Goal: Task Accomplishment & Management: Complete application form

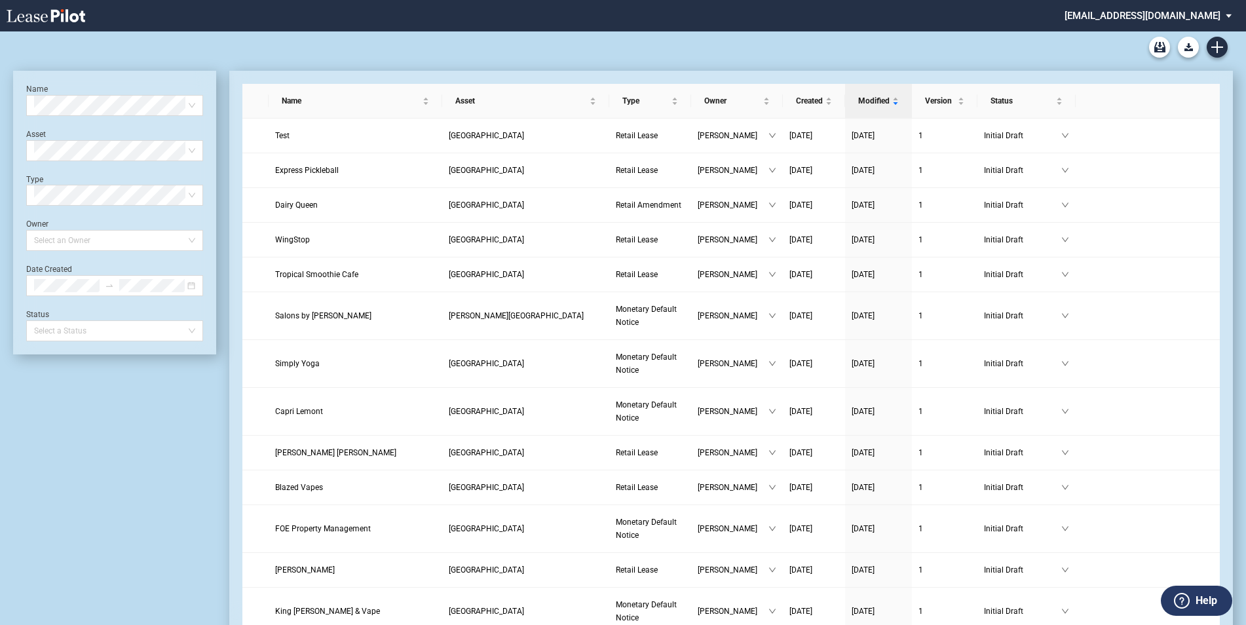
click at [1230, 44] on div "Retail Amendment Blank Form Retail Lease Blank Form" at bounding box center [623, 46] width 1220 height 31
click at [1218, 50] on use "Create new document" at bounding box center [1217, 47] width 12 height 12
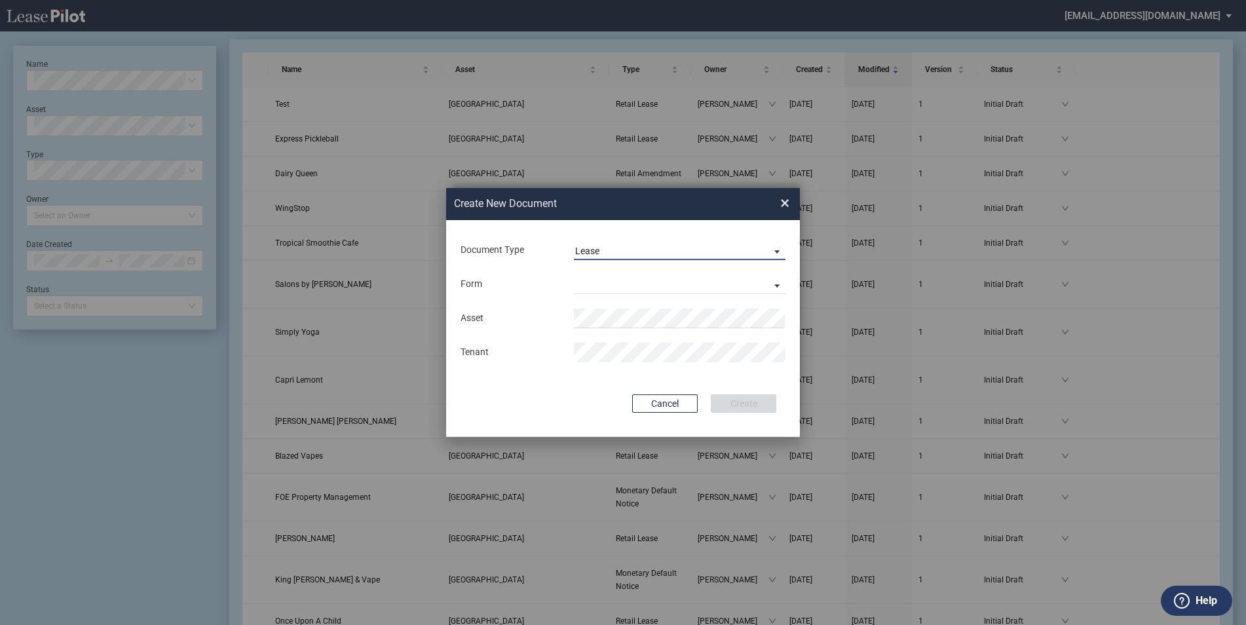
click at [640, 247] on span "Lease" at bounding box center [669, 251] width 188 height 13
click at [640, 247] on md-option "Lease" at bounding box center [681, 250] width 233 height 31
click at [588, 283] on md-select "Retail Lease Monetary Default Notice" at bounding box center [680, 285] width 212 height 20
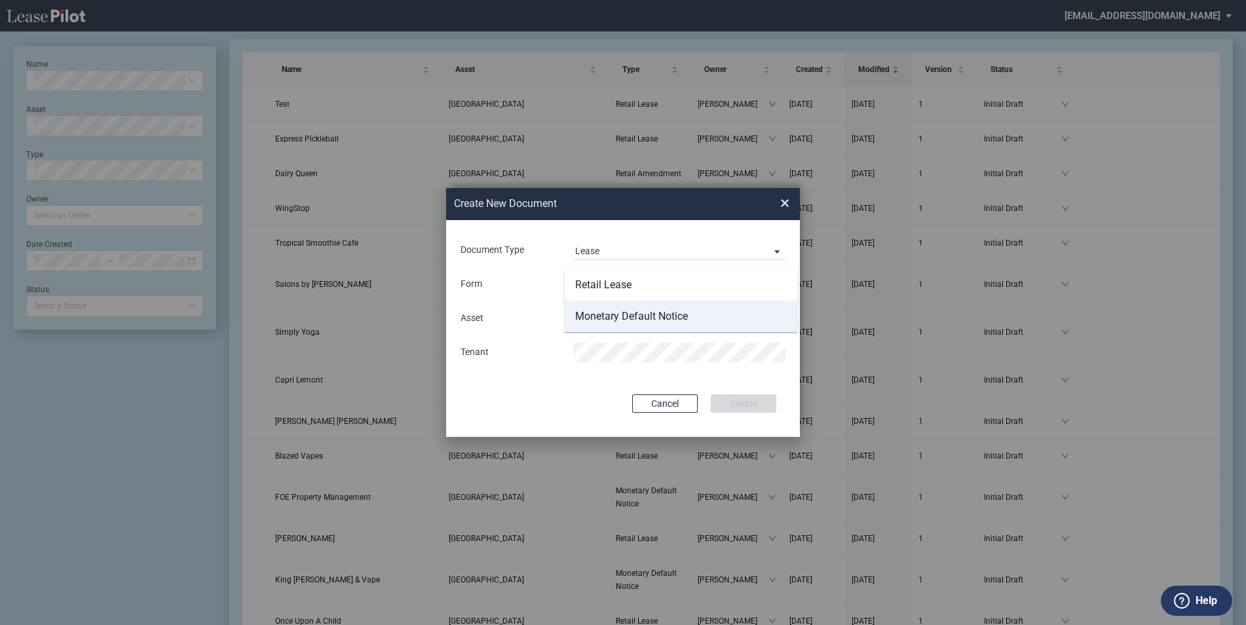
click at [600, 314] on div "Monetary Default Notice" at bounding box center [631, 316] width 113 height 14
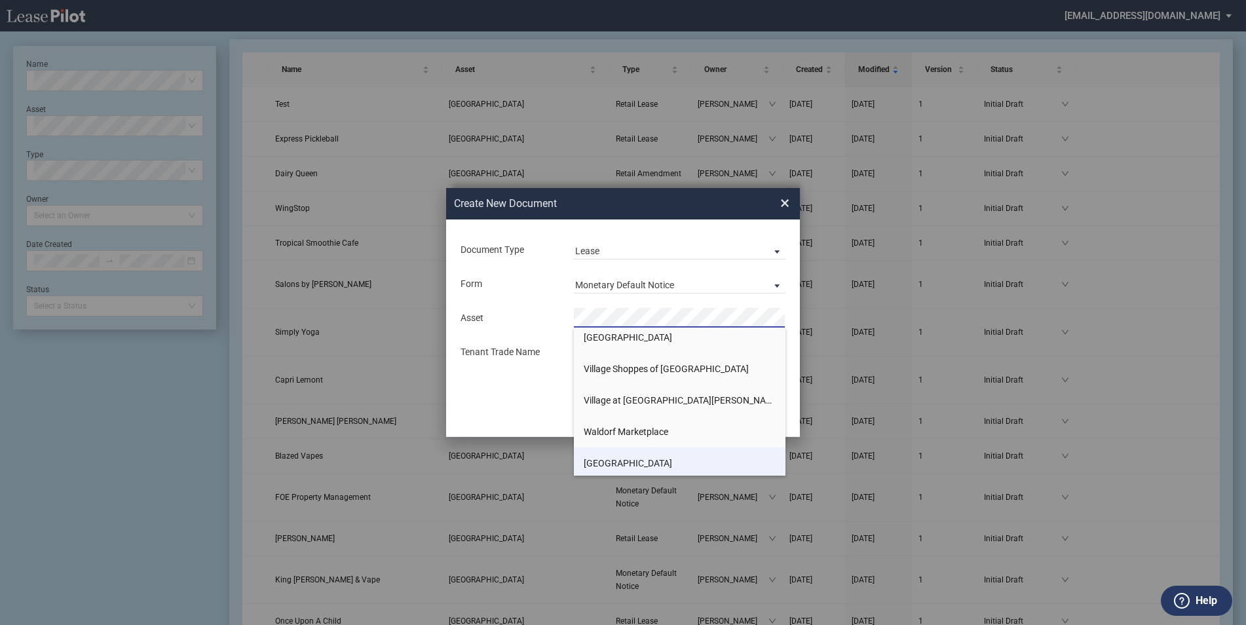
scroll to position [1759, 0]
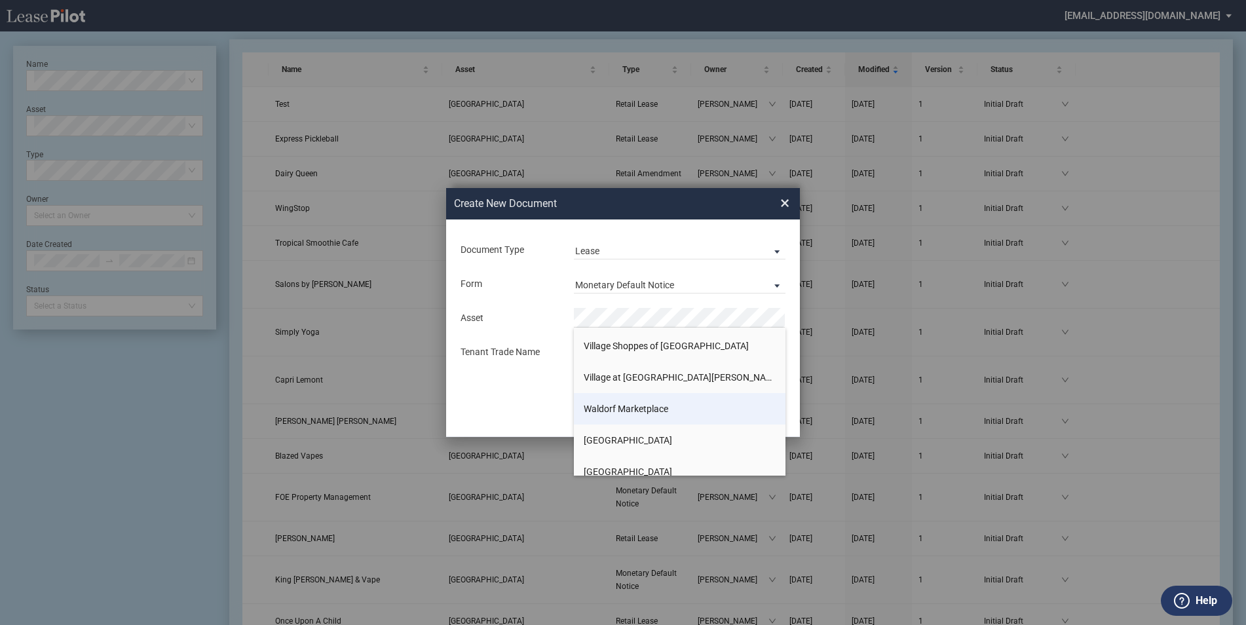
click at [668, 413] on span "Waldorf Marketplace" at bounding box center [626, 409] width 85 height 10
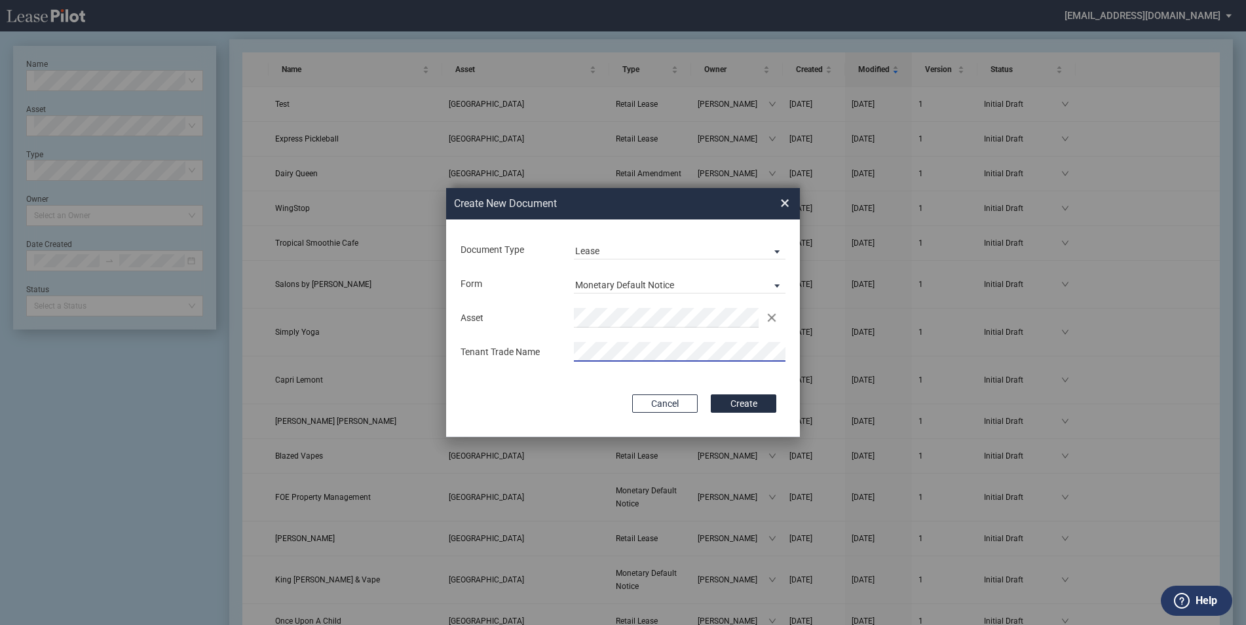
click at [737, 406] on button "Create" at bounding box center [744, 403] width 66 height 18
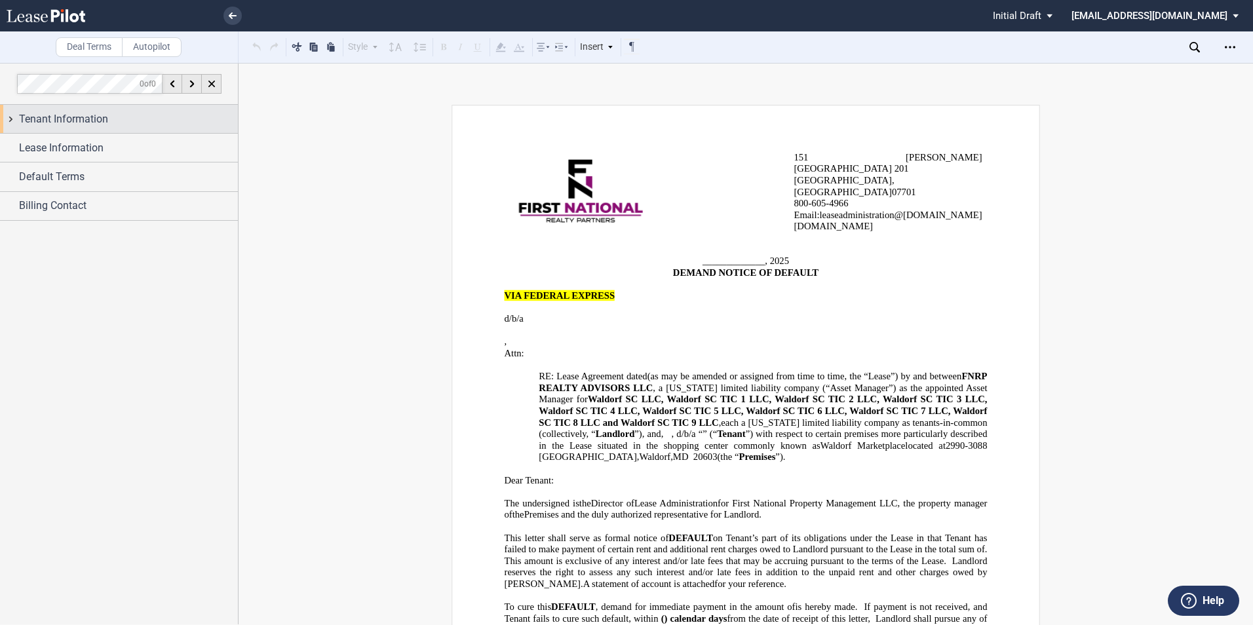
click at [81, 117] on span "Tenant Information" at bounding box center [63, 119] width 89 height 16
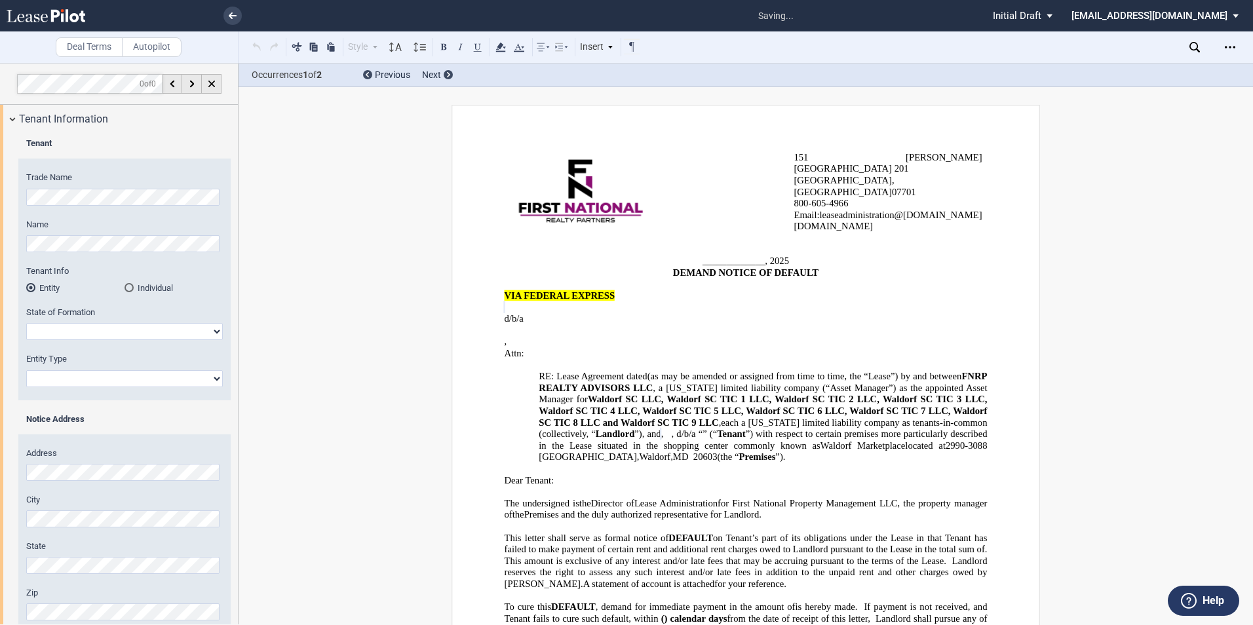
click at [109, 328] on select "Alabama Alaska Arizona Arkansas California Colorado Connecticut Delaware Distri…" at bounding box center [124, 331] width 197 height 17
select select "[US_STATE]"
click at [26, 323] on select "Alabama Alaska Arizona Arkansas California Colorado Connecticut Delaware Distri…" at bounding box center [124, 331] width 197 height 17
click at [59, 379] on select "Corporation Limited Liability Company General Partnership Limited Partnership O…" at bounding box center [124, 378] width 197 height 17
select select "Corporation"
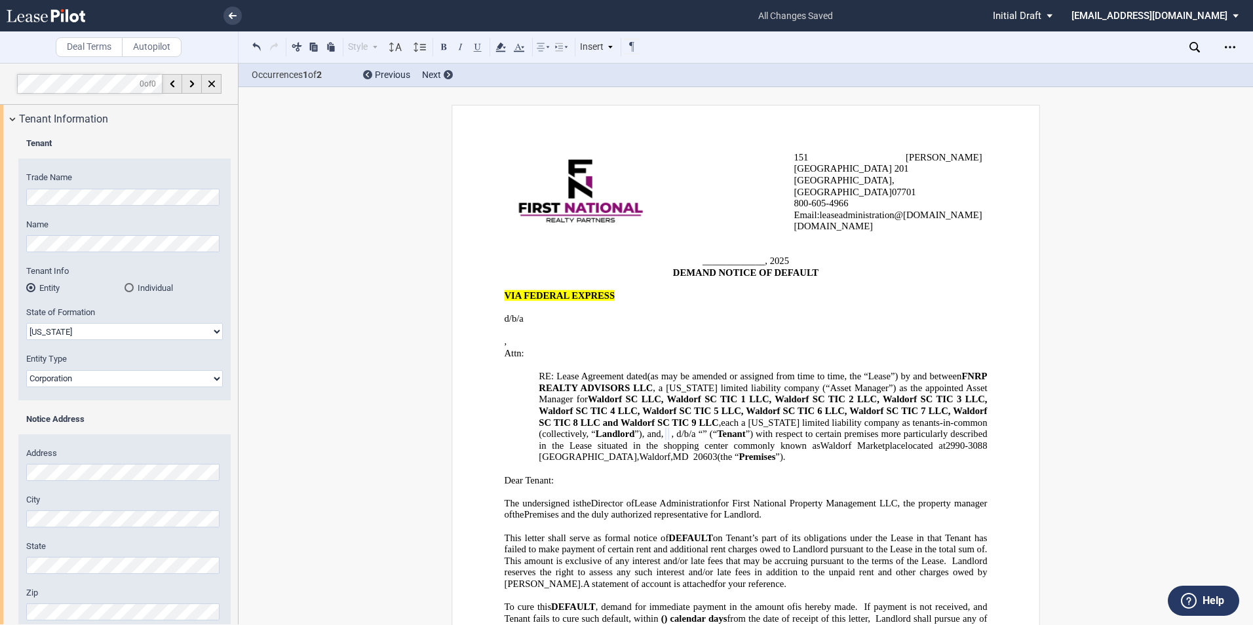
click at [26, 370] on select "Corporation Limited Liability Company General Partnership Limited Partnership O…" at bounding box center [124, 378] width 197 height 17
click at [71, 425] on div "Notice Address" at bounding box center [124, 425] width 212 height 25
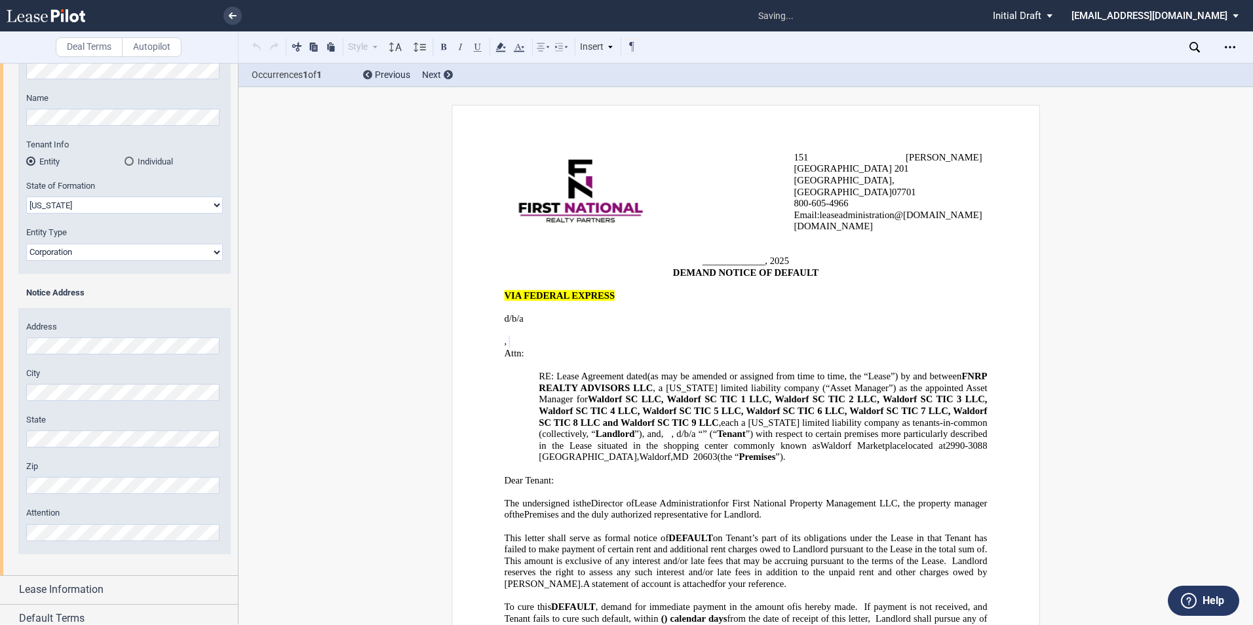
scroll to position [164, 0]
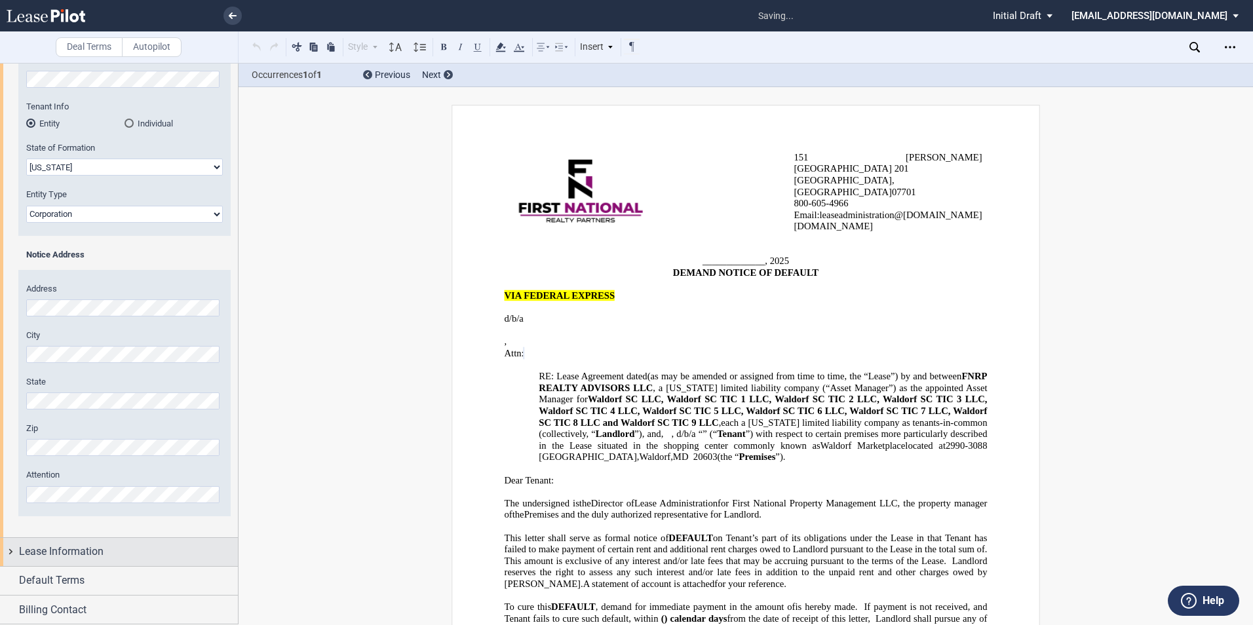
click at [98, 546] on span "Lease Information" at bounding box center [61, 552] width 85 height 16
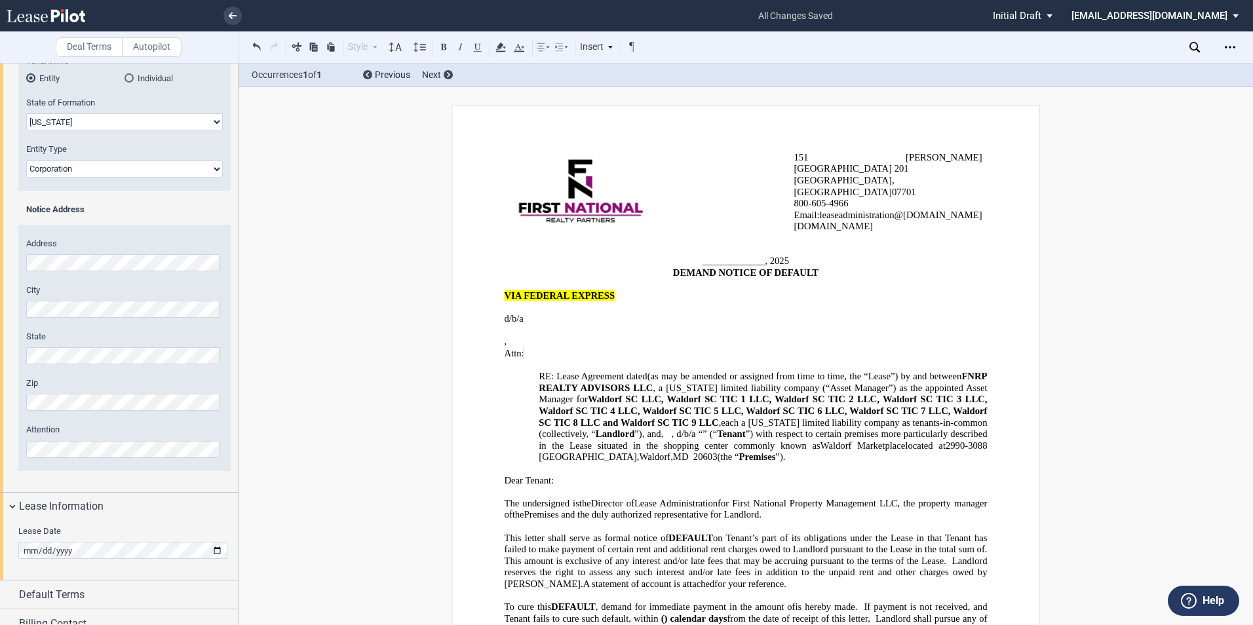
scroll to position [223, 0]
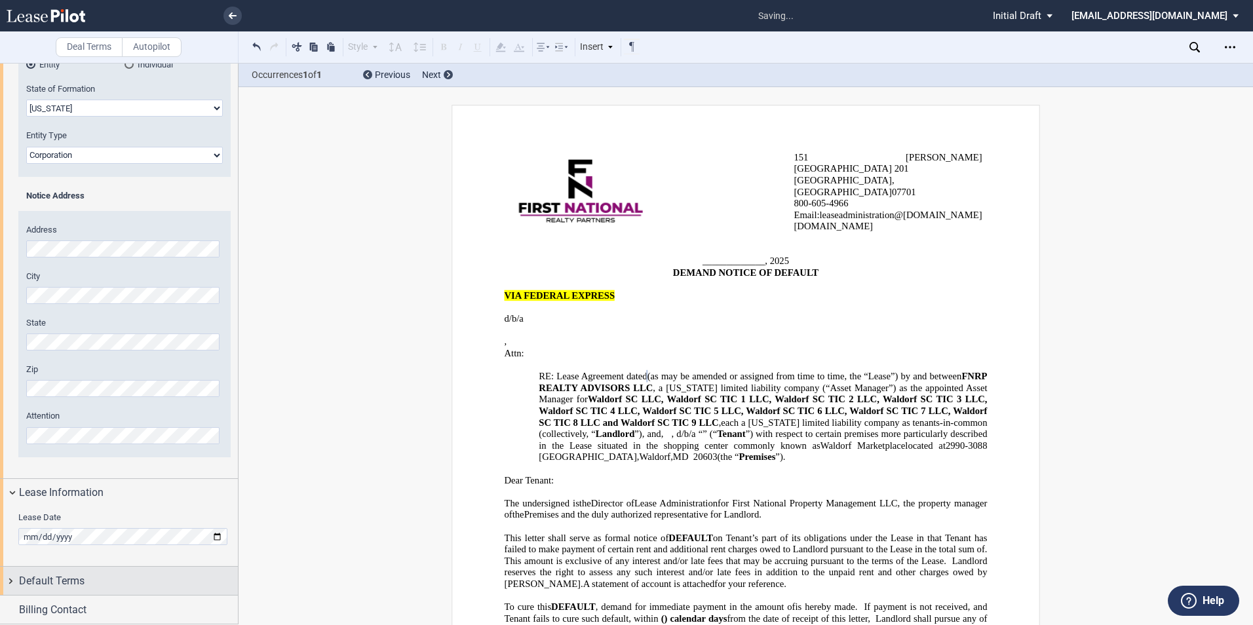
click at [102, 577] on div "Default Terms" at bounding box center [128, 581] width 219 height 16
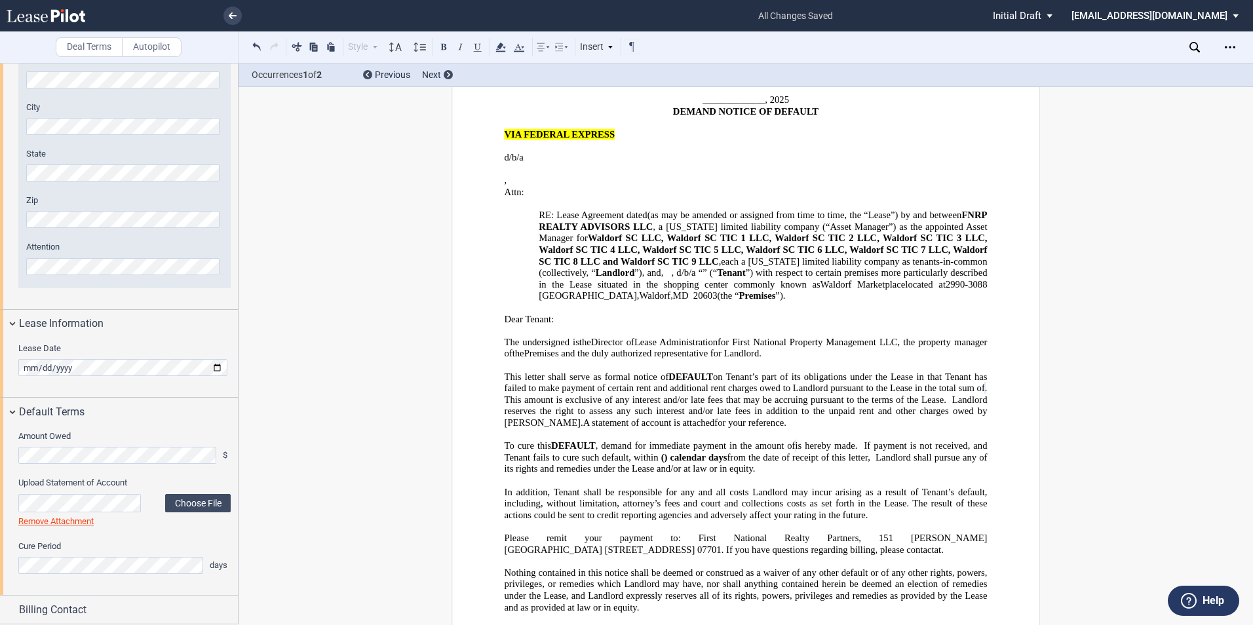
scroll to position [254, 0]
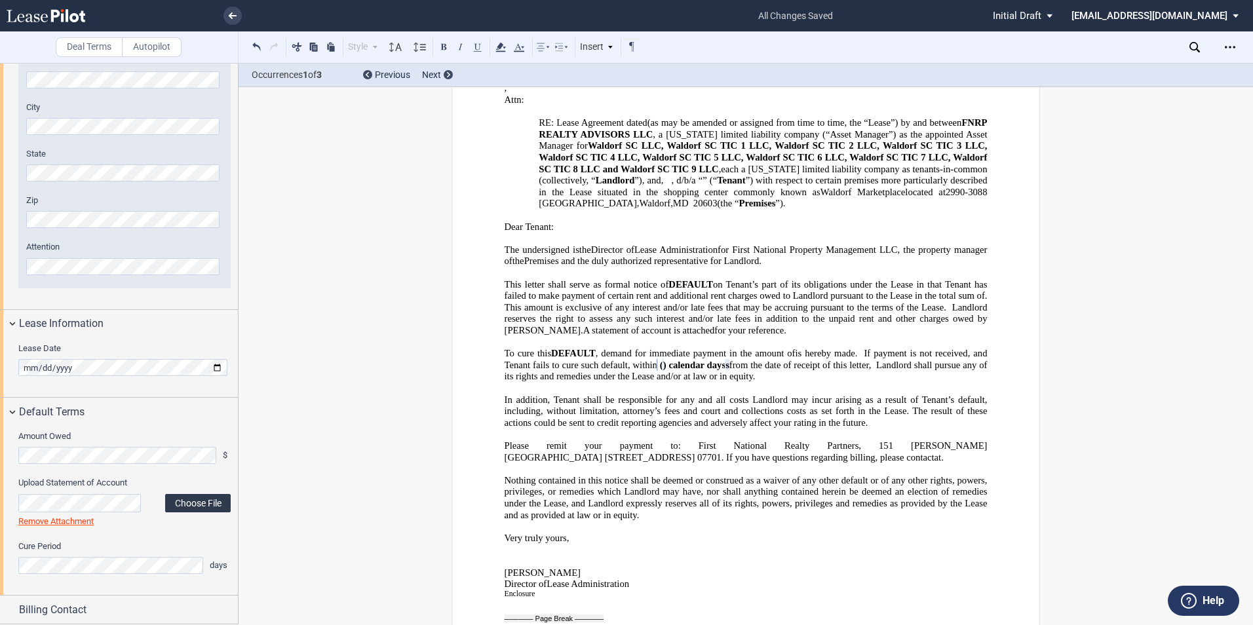
click at [193, 508] on label "Choose File" at bounding box center [198, 503] width 66 height 18
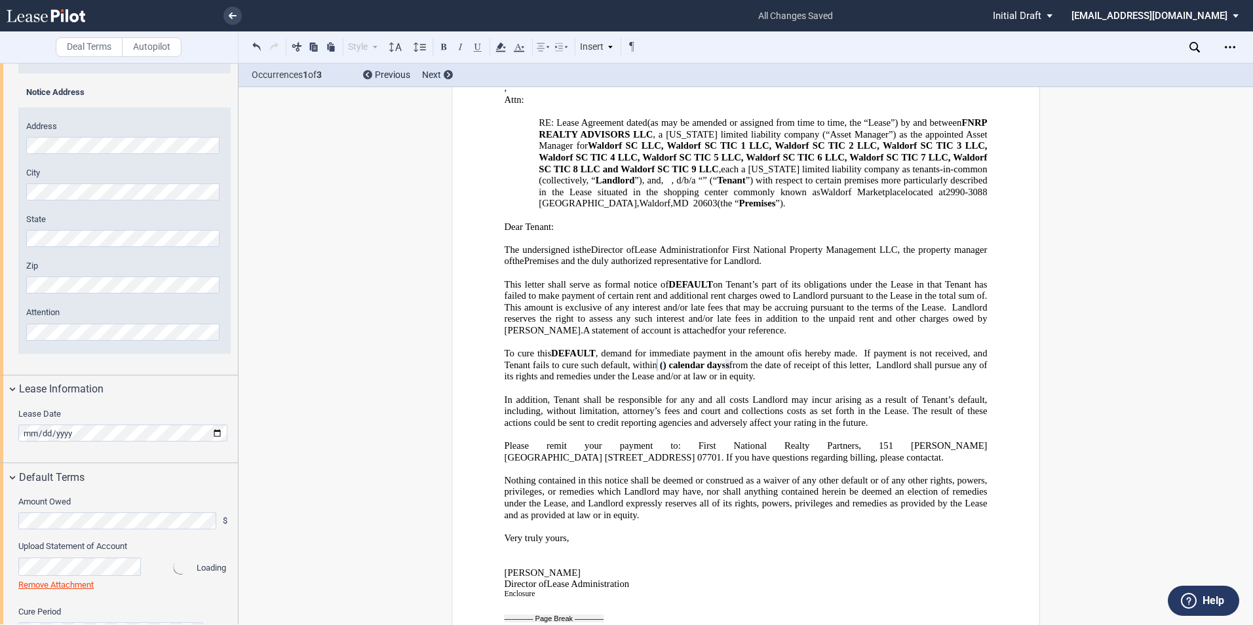
scroll to position [261, 0]
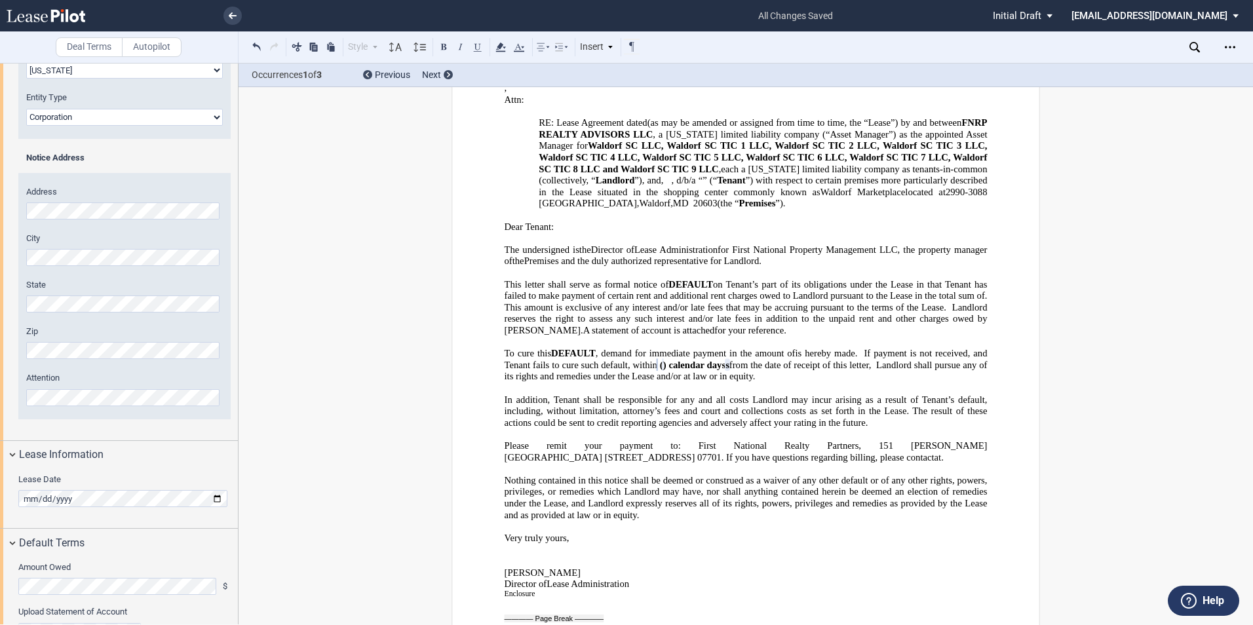
click at [829, 365] on span "from the date of receipt of this letter, Landlord shall pursue any of its right…" at bounding box center [746, 371] width 485 height 22
click at [844, 384] on p "﻿" at bounding box center [745, 389] width 483 height 12
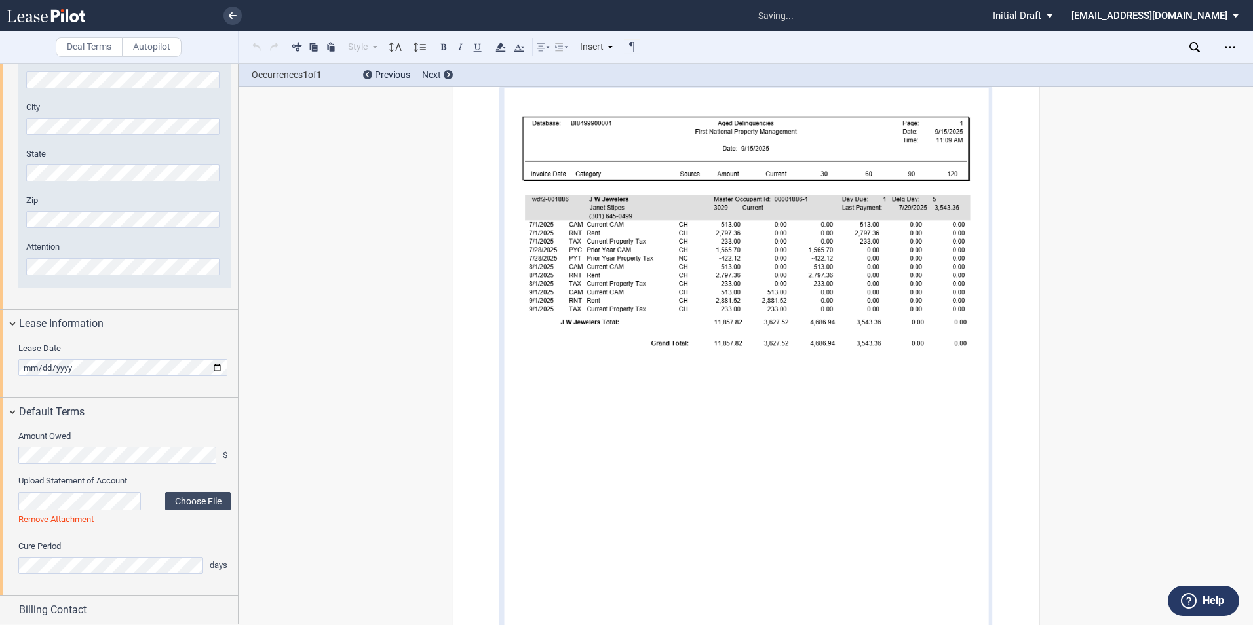
scroll to position [810, 0]
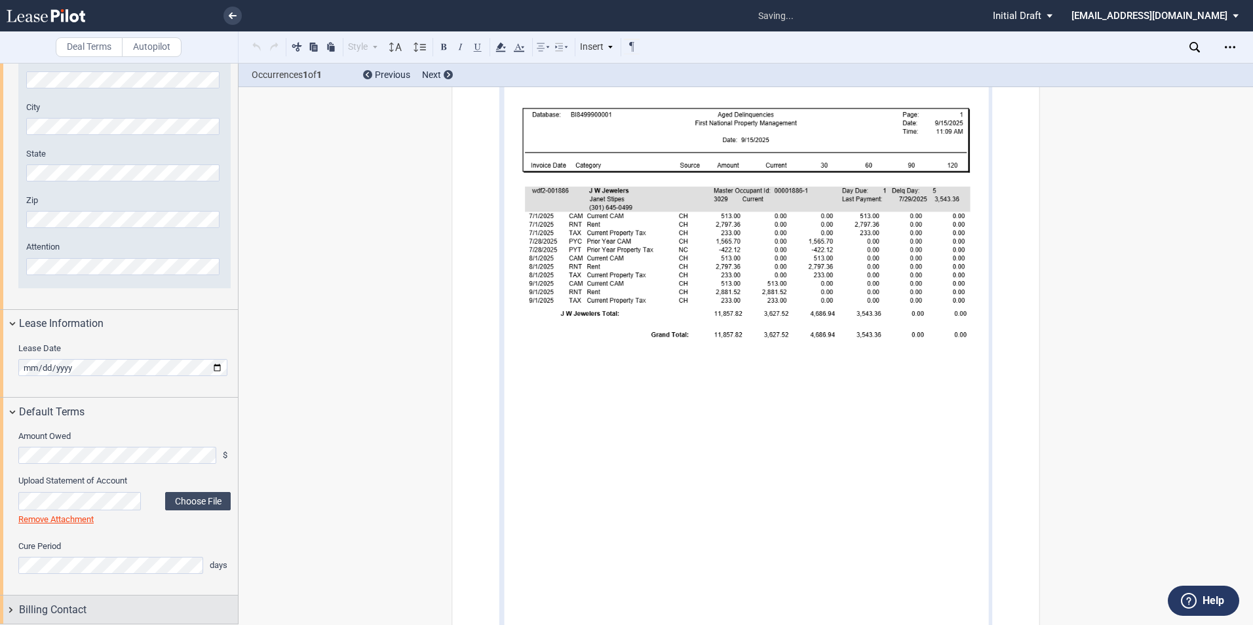
click at [69, 608] on span "Billing Contact" at bounding box center [52, 610] width 67 height 16
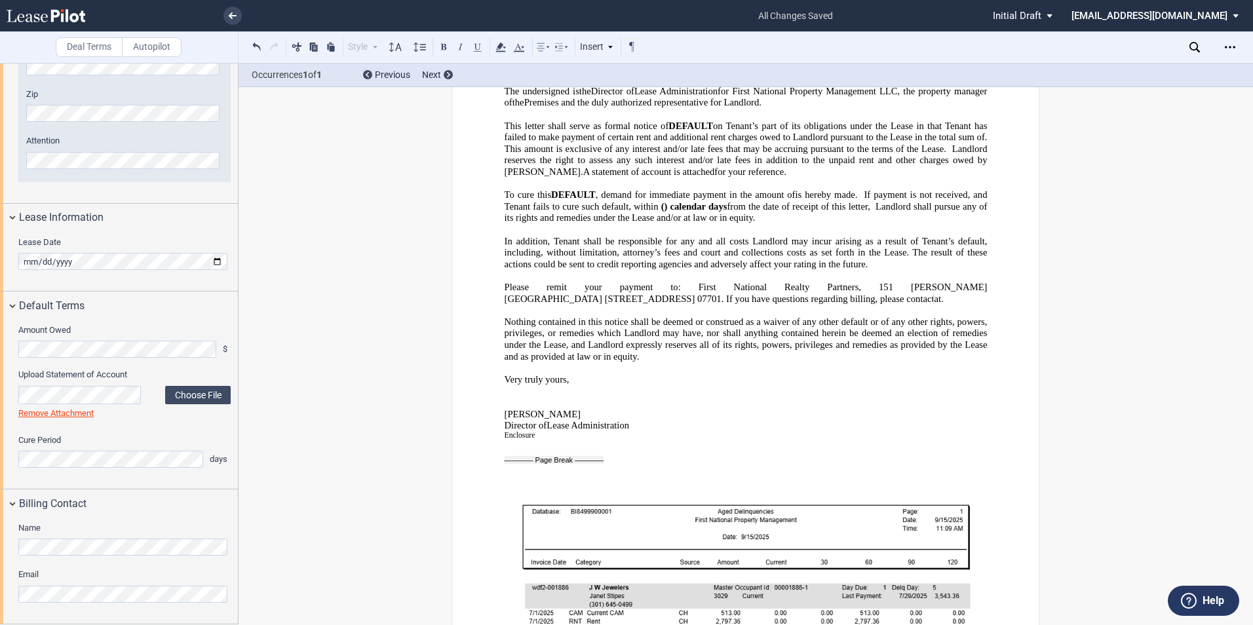
scroll to position [404, 0]
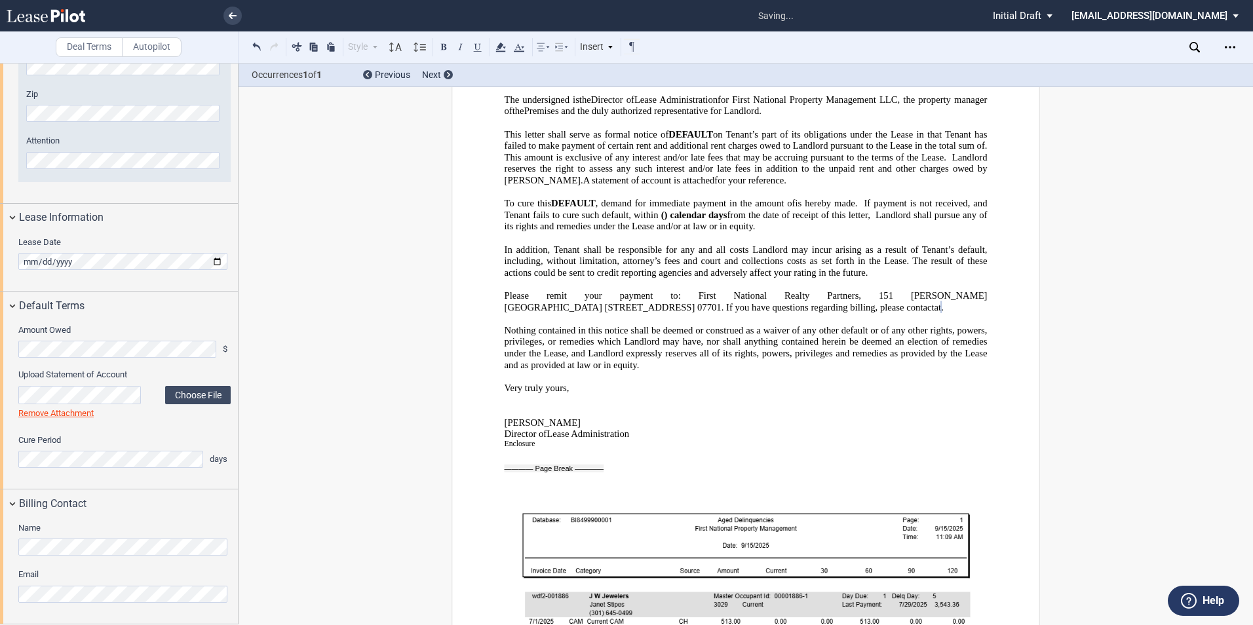
click at [394, 433] on div "151 Bodman Place, Suite 201 Red Bank, NJ 07701 800-60 5 -4966 Email : leaseadmi…" at bounding box center [745, 365] width 1014 height 1328
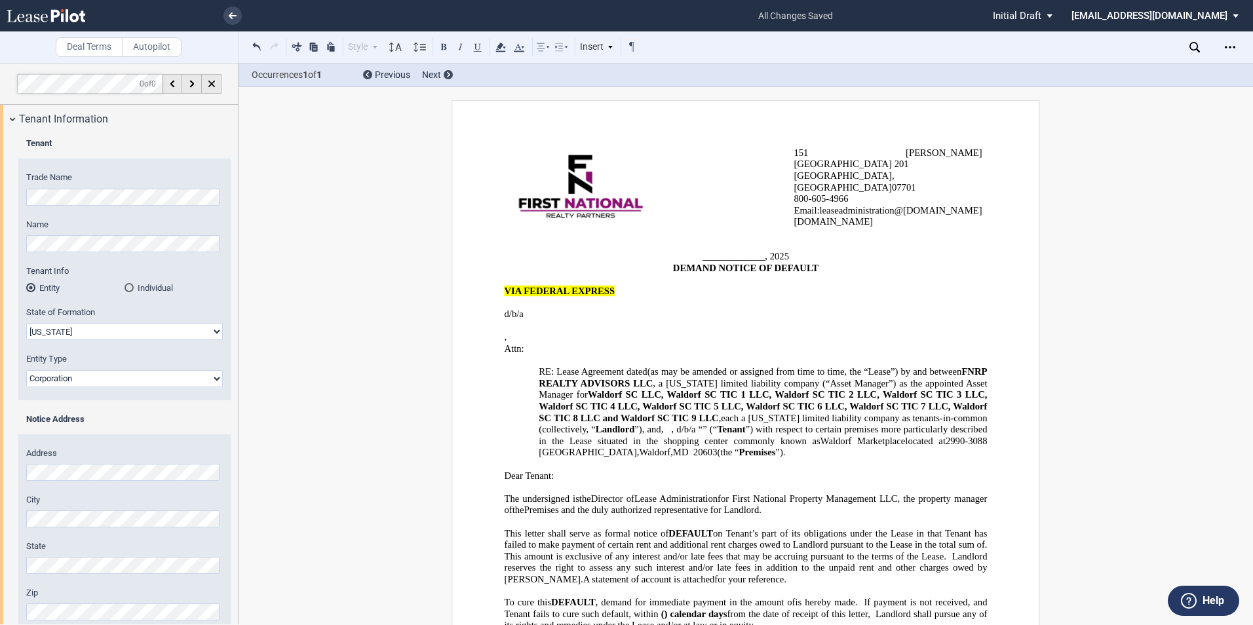
scroll to position [0, 0]
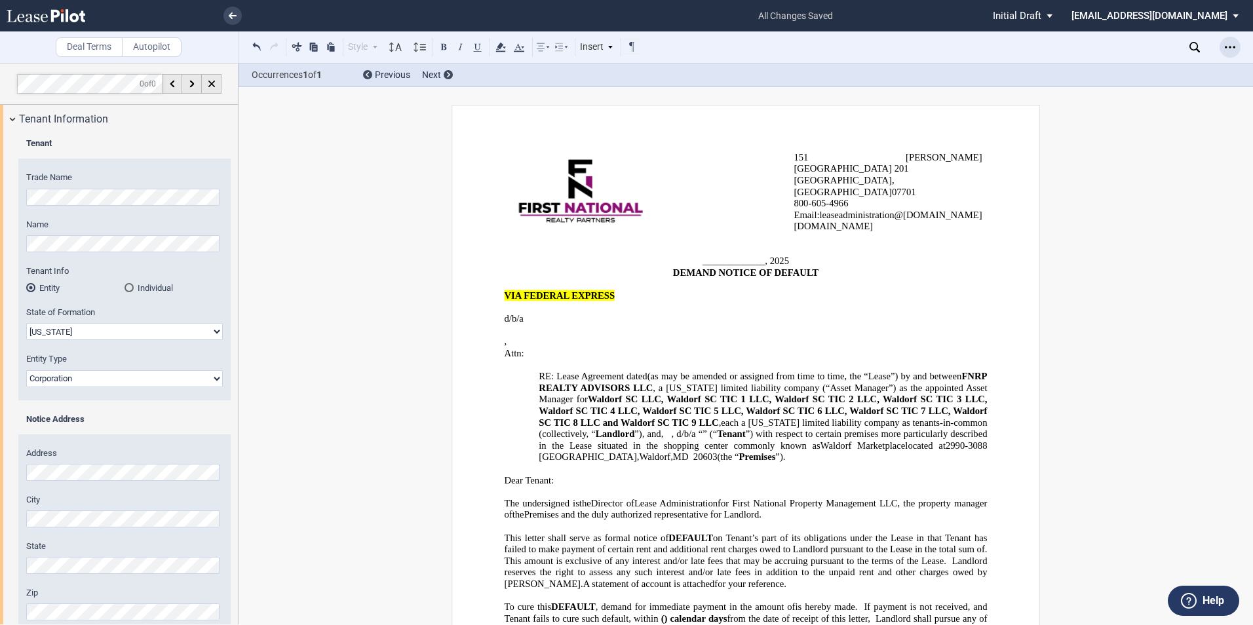
click at [1227, 49] on icon "Open Lease options menu" at bounding box center [1230, 47] width 10 height 10
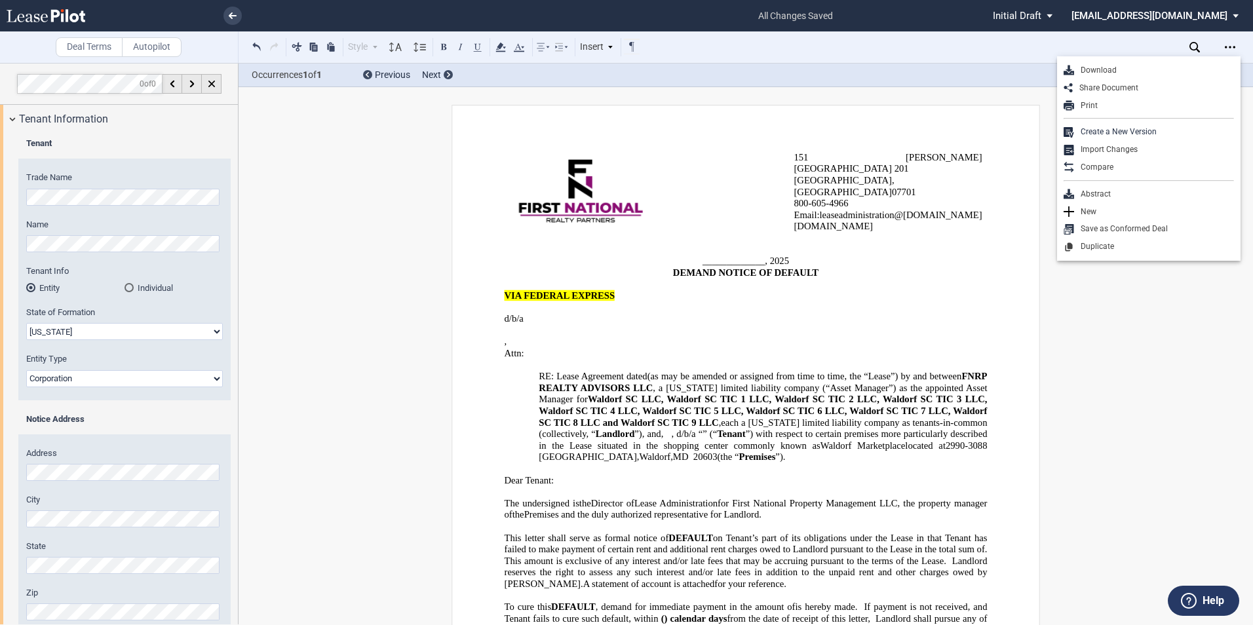
click at [1204, 61] on div "Download Share Document Print Create a New Version Import Changes Compare Abstr…" at bounding box center [1148, 158] width 183 height 204
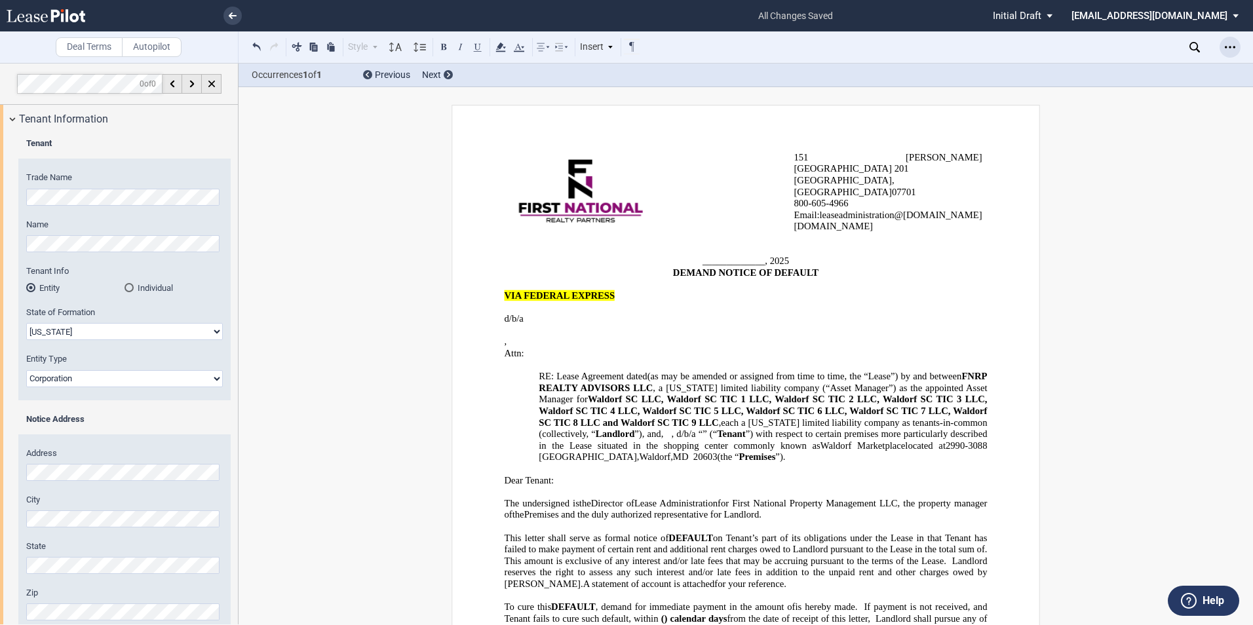
click at [1232, 52] on icon "Open Lease options menu" at bounding box center [1230, 47] width 10 height 10
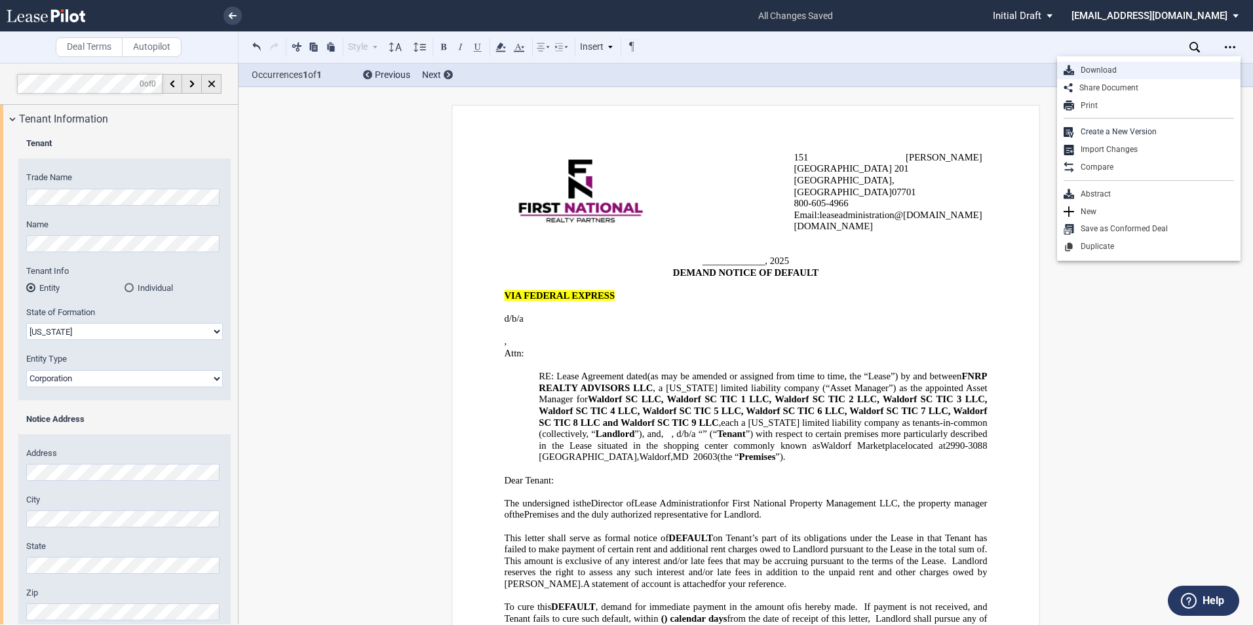
click at [1147, 74] on div "Download" at bounding box center [1154, 70] width 160 height 11
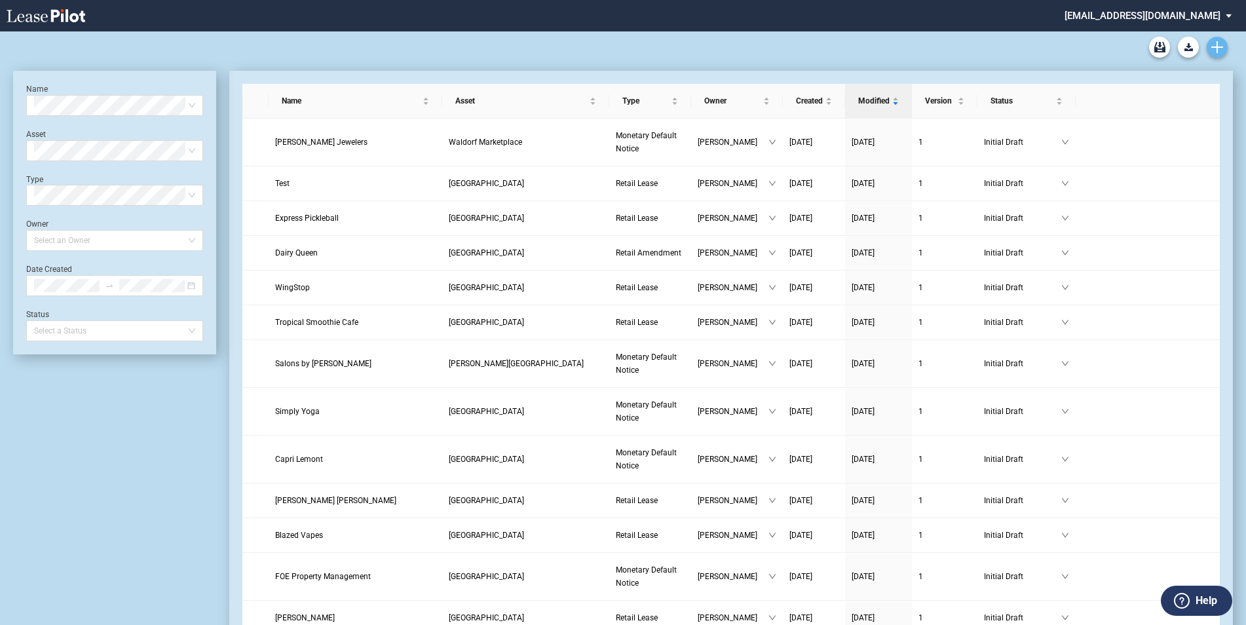
click at [1227, 48] on link "Create new document" at bounding box center [1217, 47] width 21 height 21
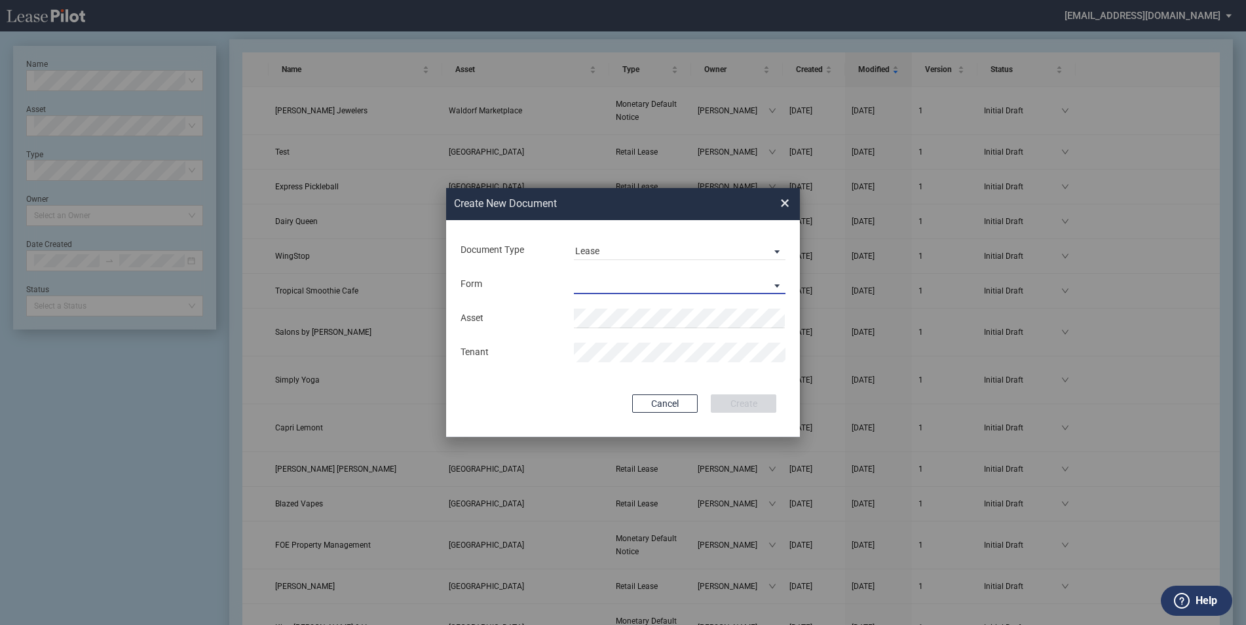
click at [676, 279] on md-select "Retail Lease Monetary Default Notice" at bounding box center [680, 285] width 212 height 20
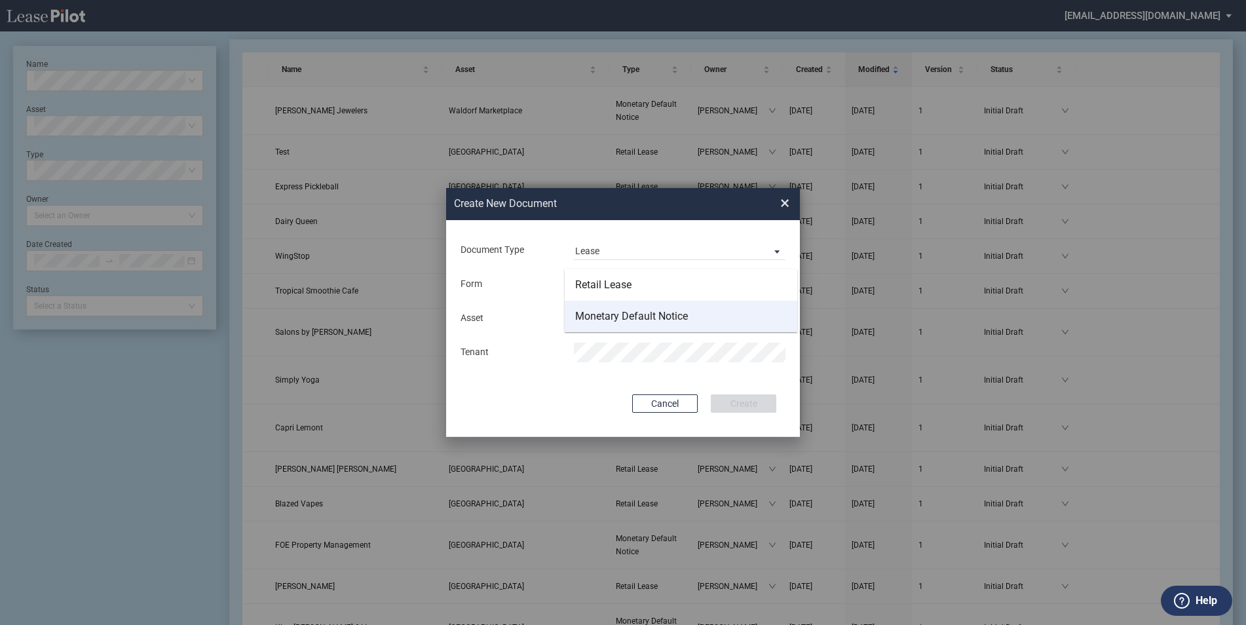
click at [651, 324] on div "Monetary Default Notice" at bounding box center [631, 316] width 113 height 14
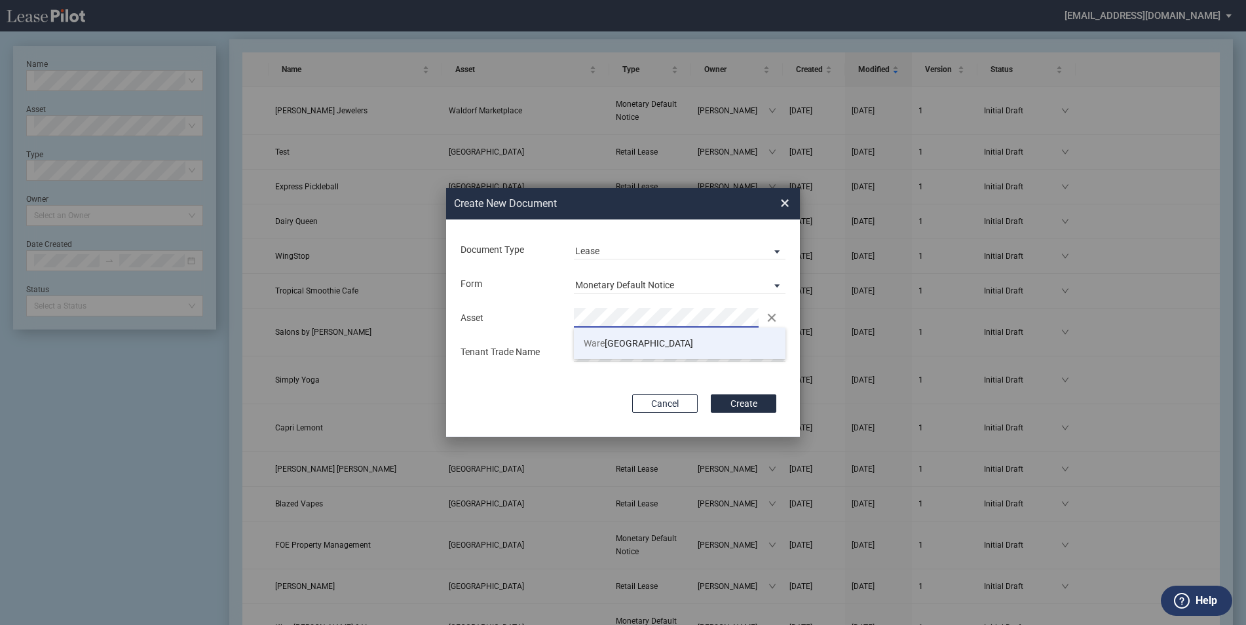
click at [624, 349] on span "Ware town Town Center" at bounding box center [638, 343] width 109 height 10
click at [757, 404] on button "Create" at bounding box center [744, 403] width 66 height 18
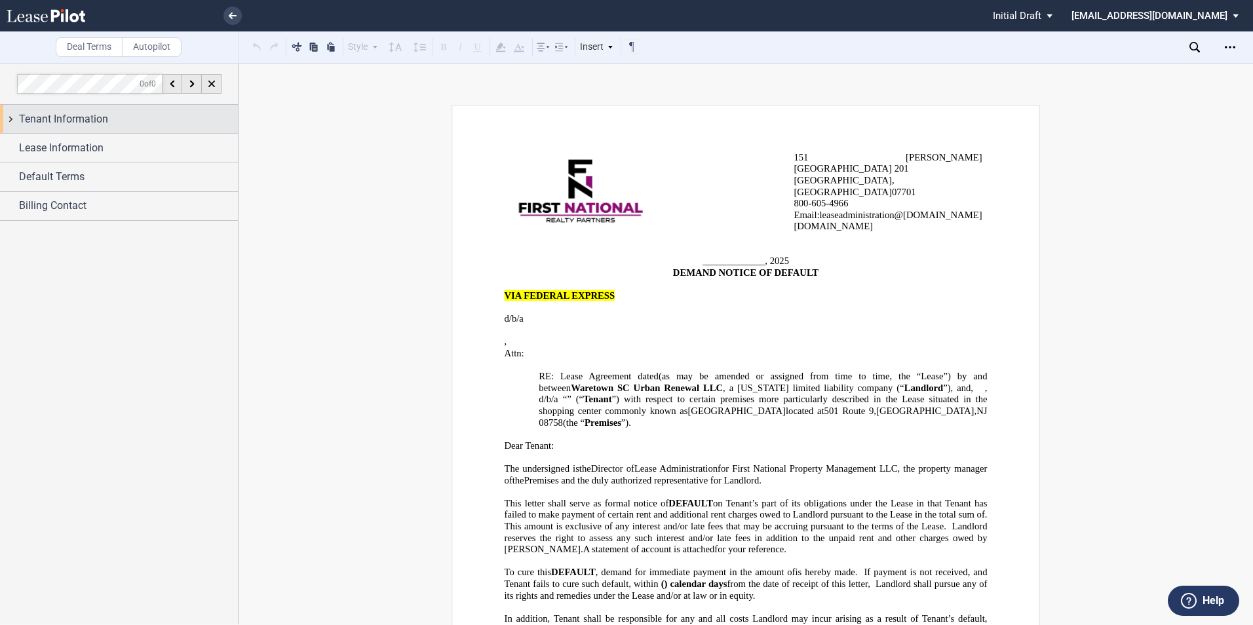
click at [57, 124] on span "Tenant Information" at bounding box center [63, 119] width 89 height 16
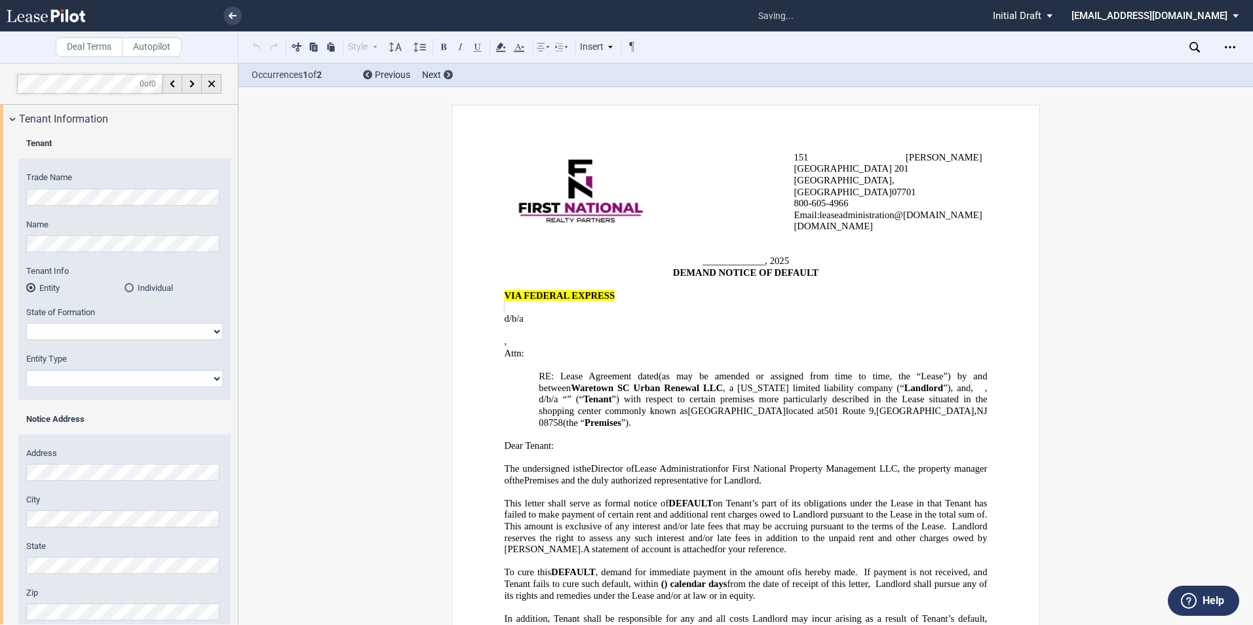
click at [127, 286] on div "Individual" at bounding box center [128, 287] width 9 height 9
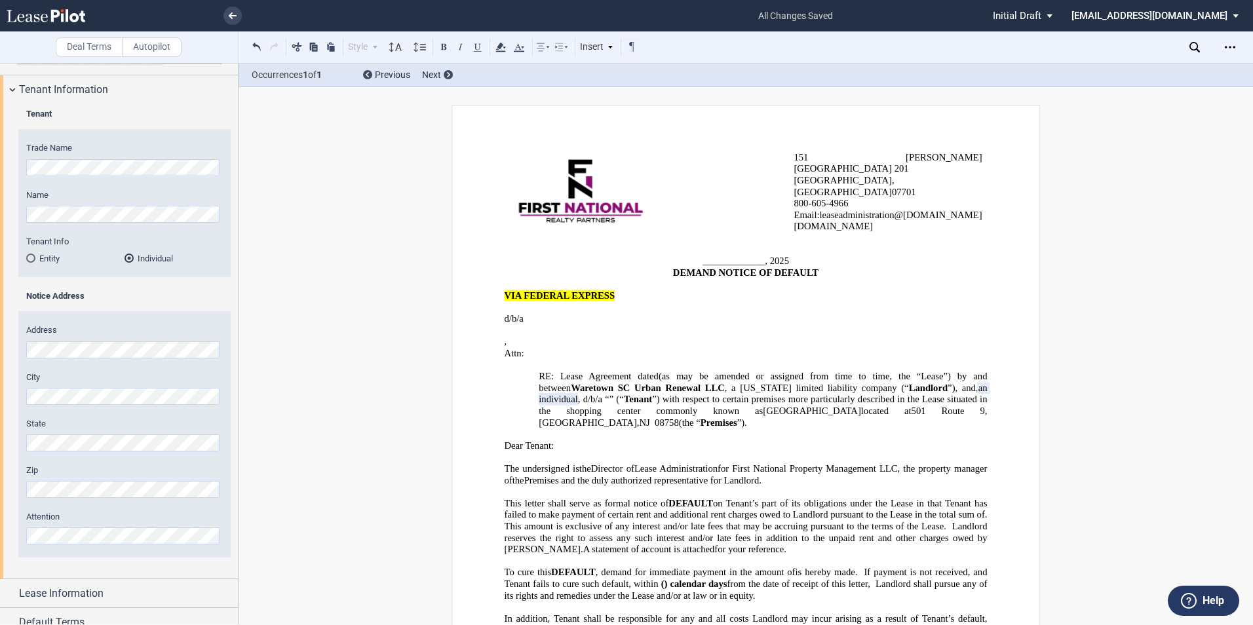
scroll to position [71, 0]
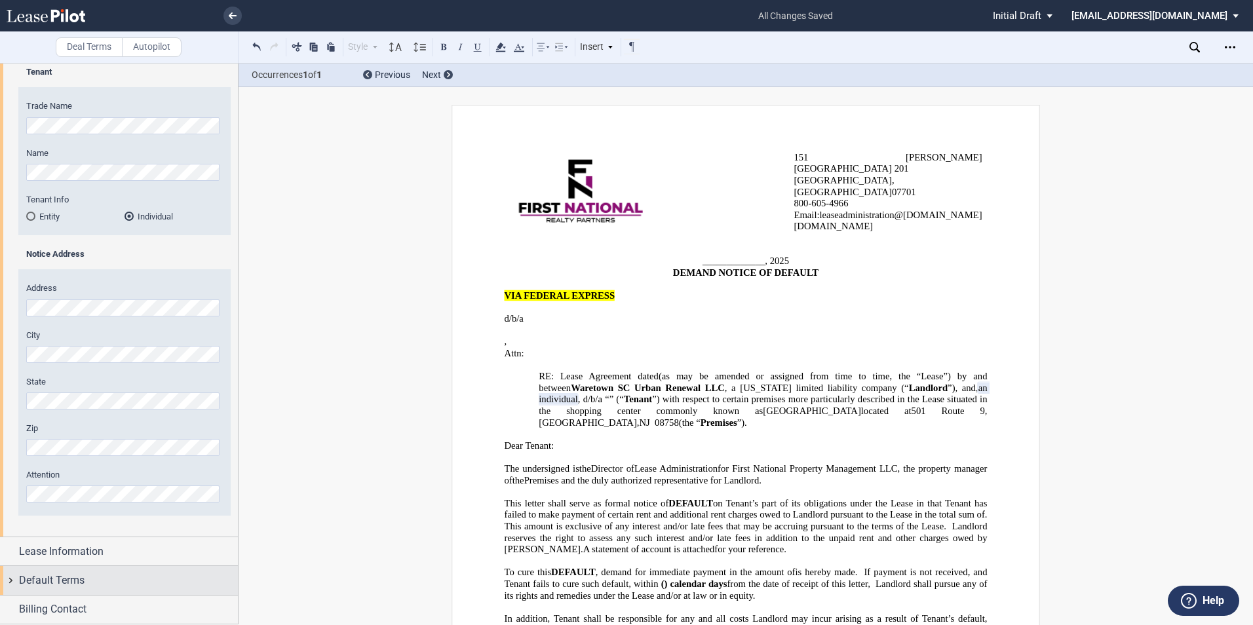
click at [56, 586] on span "Default Terms" at bounding box center [52, 581] width 66 height 16
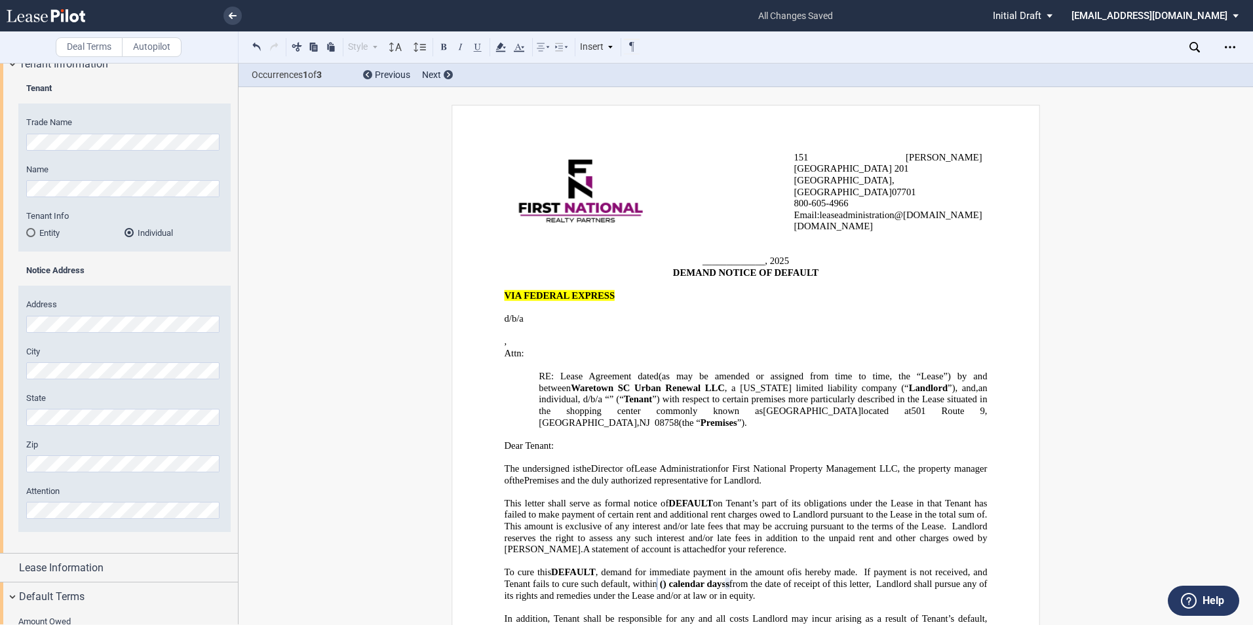
scroll to position [44, 0]
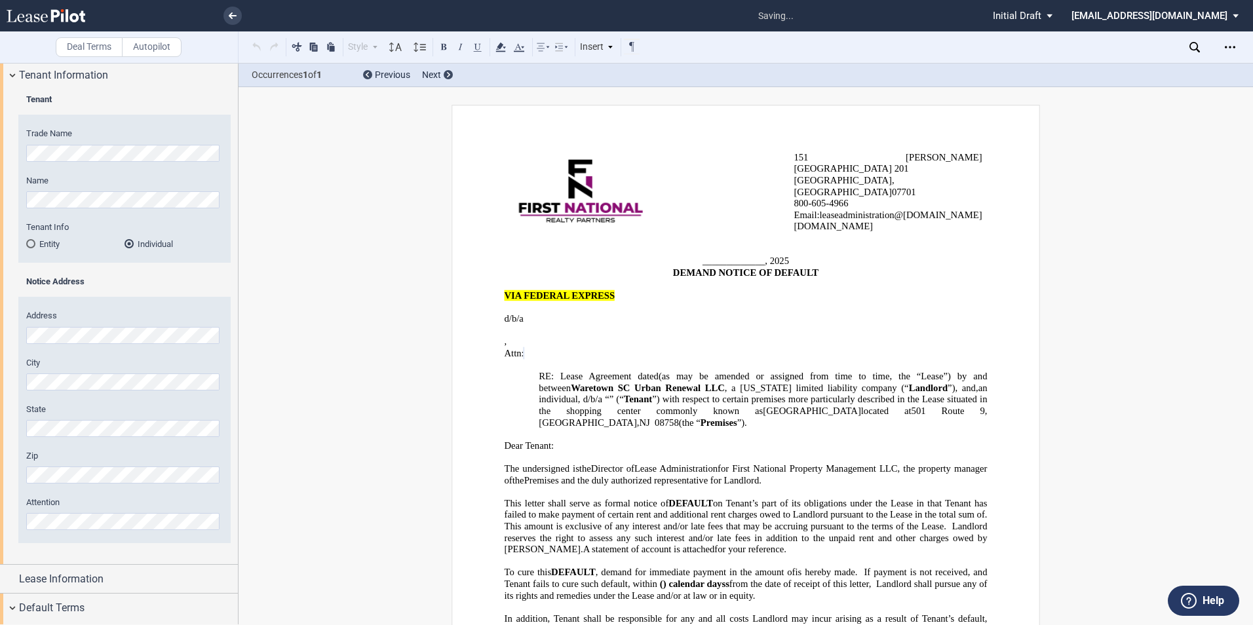
click at [302, 506] on div "[STREET_ADDRESS][PERSON_NAME] [GEOGRAPHIC_DATA] 800-60 5 -4966 Email : leaseadm…" at bounding box center [745, 472] width 1014 height 734
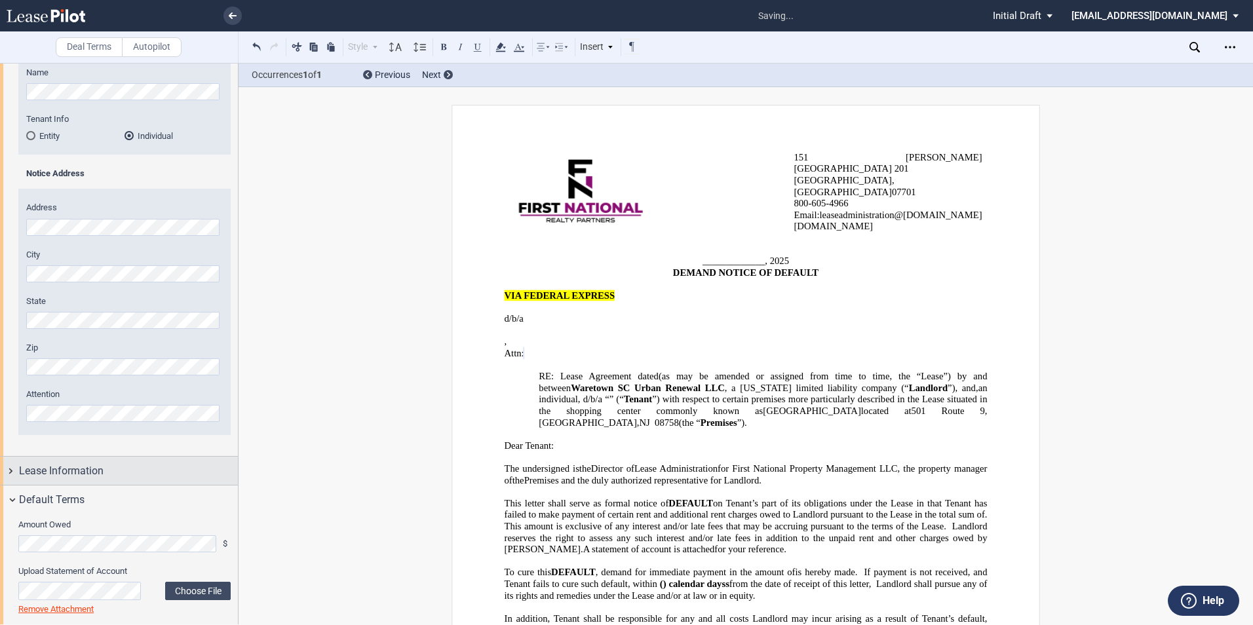
scroll to position [240, 0]
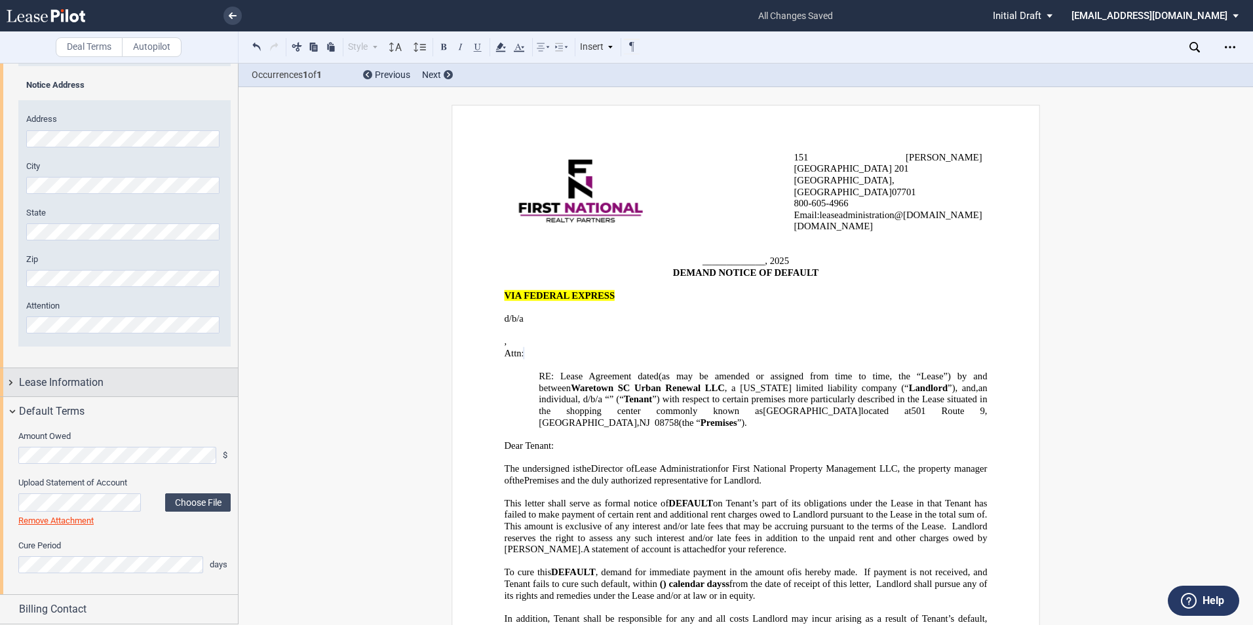
click at [65, 383] on span "Lease Information" at bounding box center [61, 383] width 85 height 16
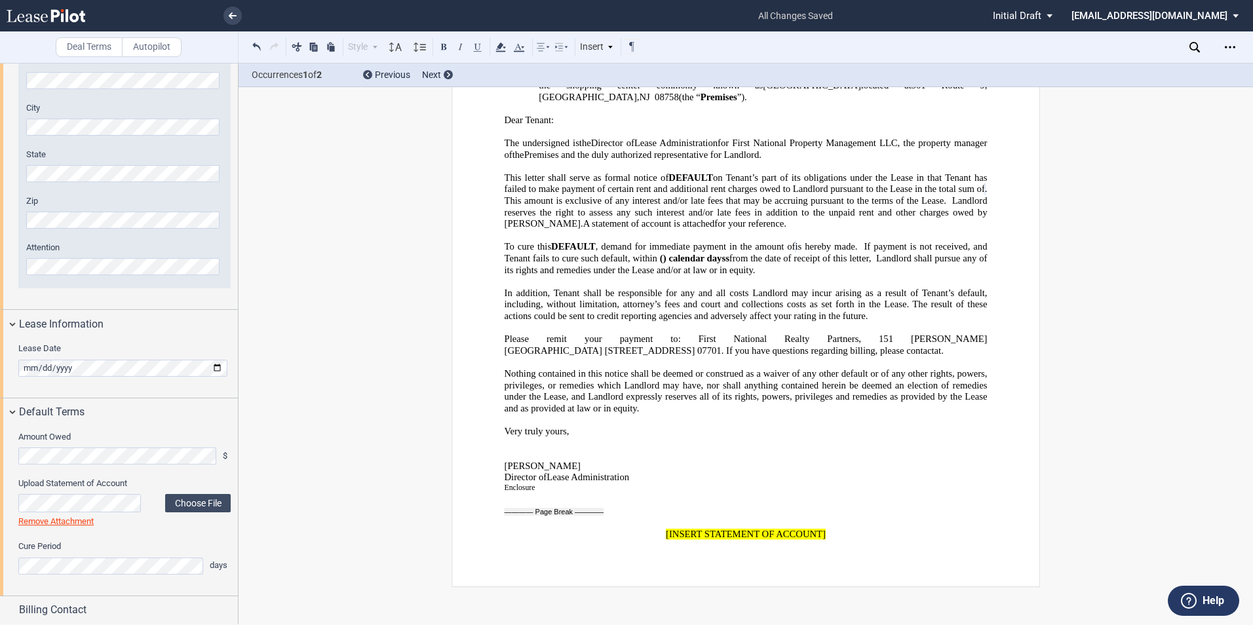
scroll to position [299, 0]
click at [60, 601] on span "Billing Contact" at bounding box center [52, 609] width 67 height 16
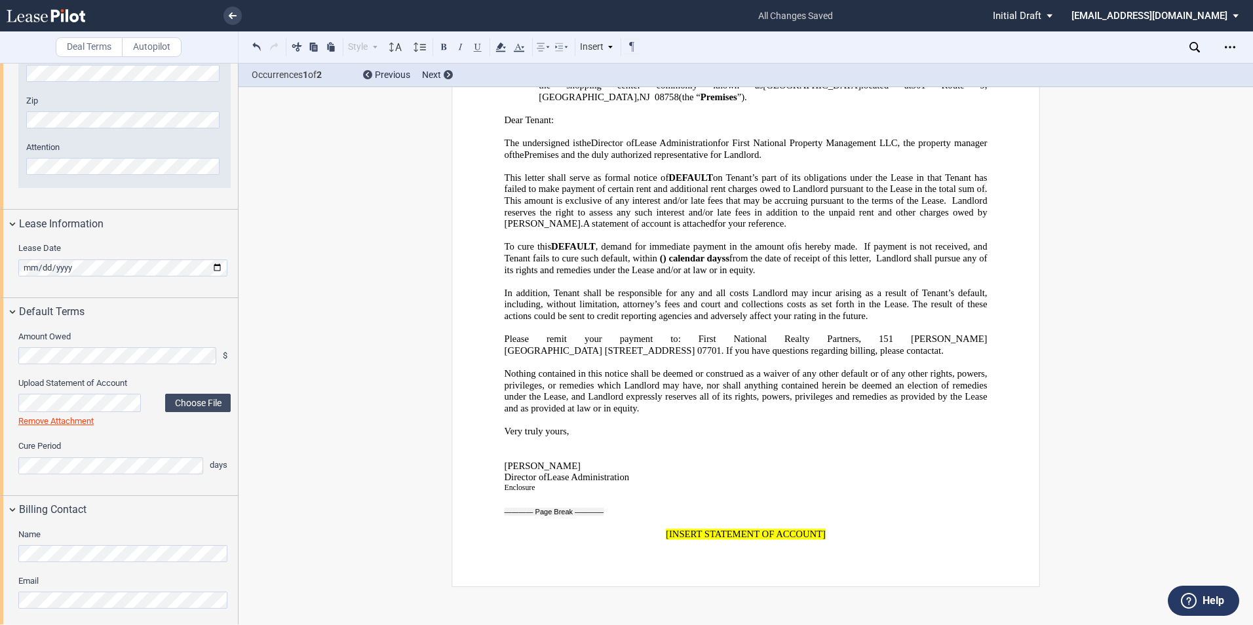
scroll to position [405, 0]
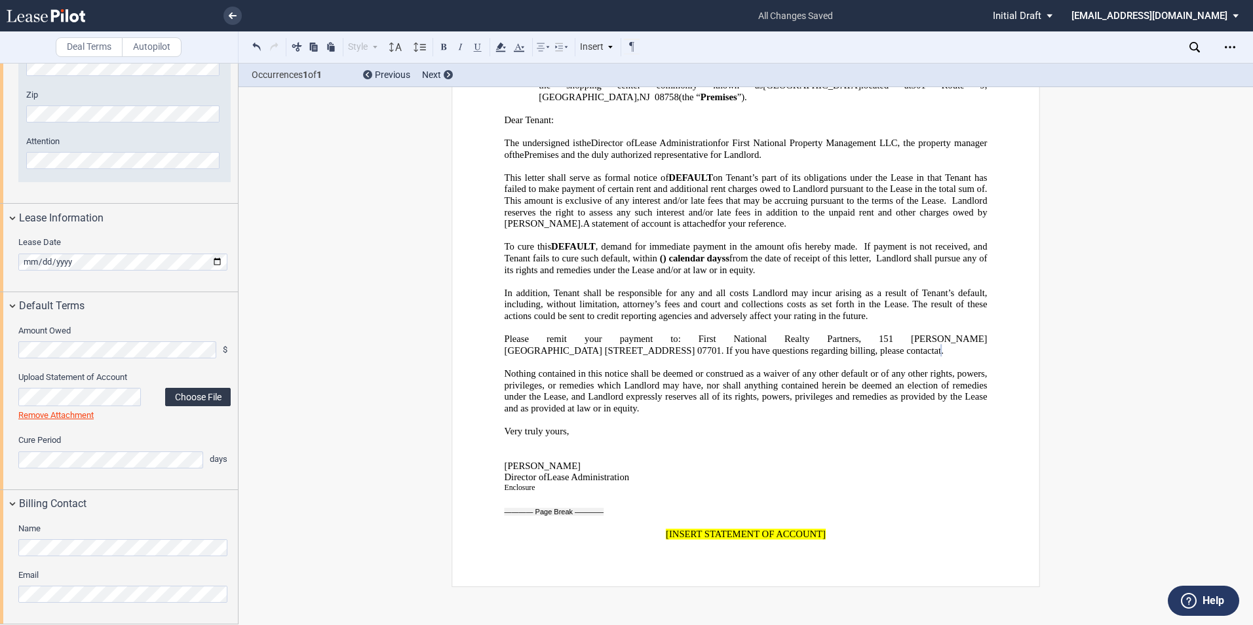
click at [185, 396] on label "Choose File" at bounding box center [198, 397] width 66 height 18
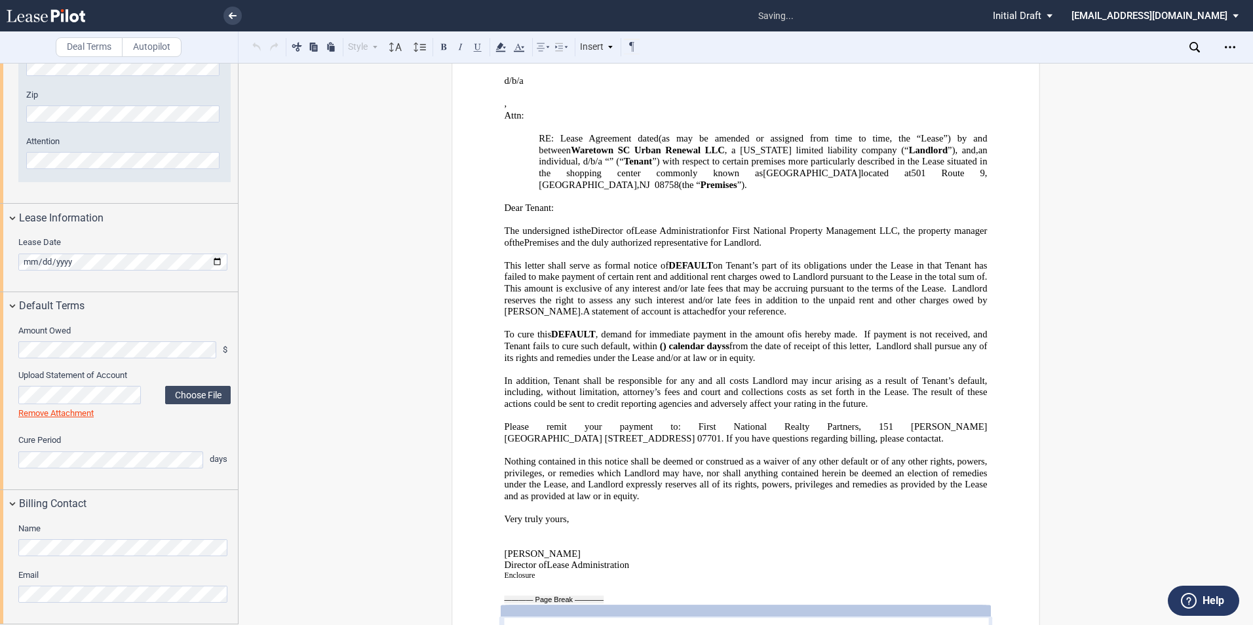
scroll to position [0, 0]
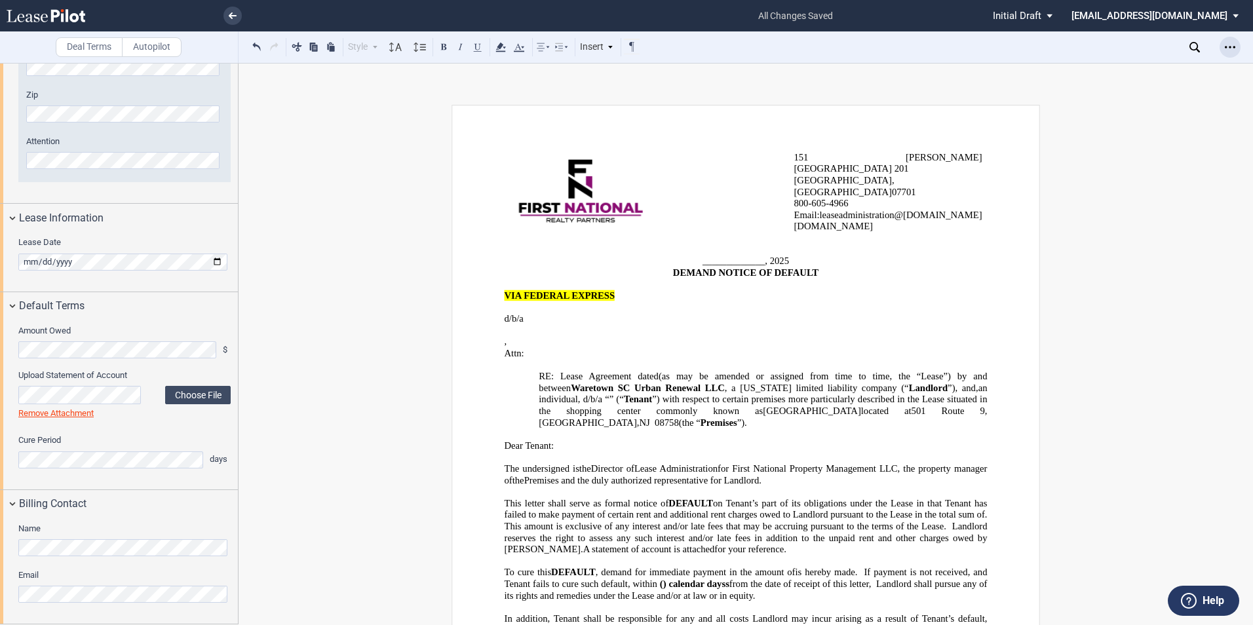
click at [1236, 43] on div "Open Lease options menu" at bounding box center [1229, 47] width 21 height 21
click at [729, 579] on span "s" at bounding box center [727, 584] width 4 height 11
click at [1229, 44] on icon "Open Lease options menu" at bounding box center [1230, 47] width 10 height 10
click at [1128, 71] on div "Download" at bounding box center [1154, 70] width 160 height 11
